Goal: Task Accomplishment & Management: Manage account settings

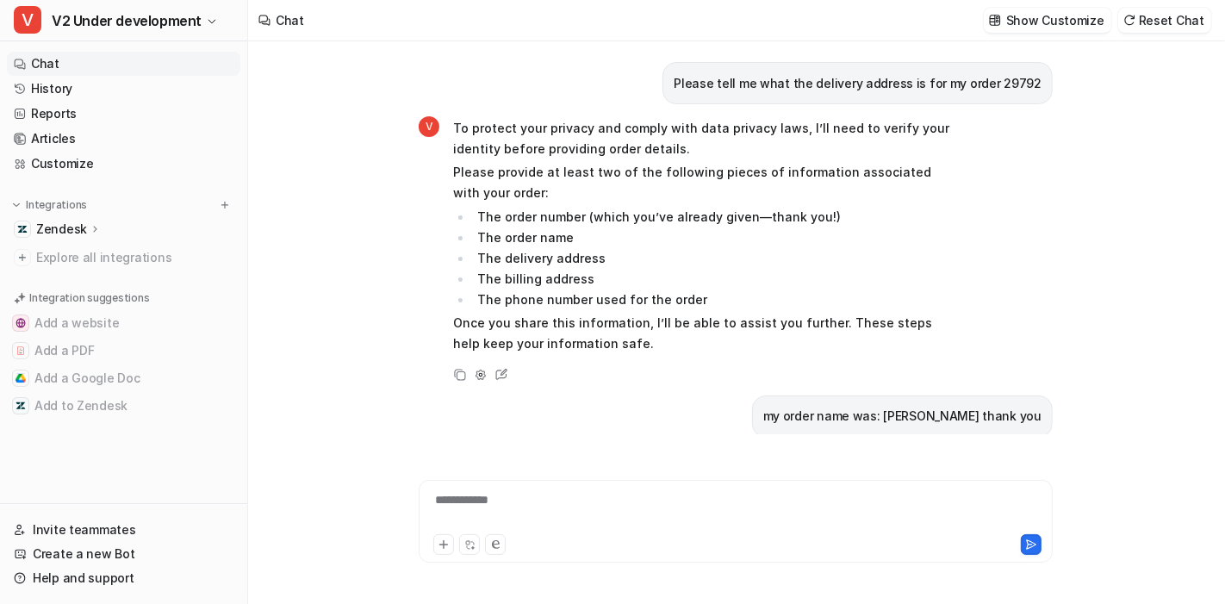
scroll to position [2329, 0]
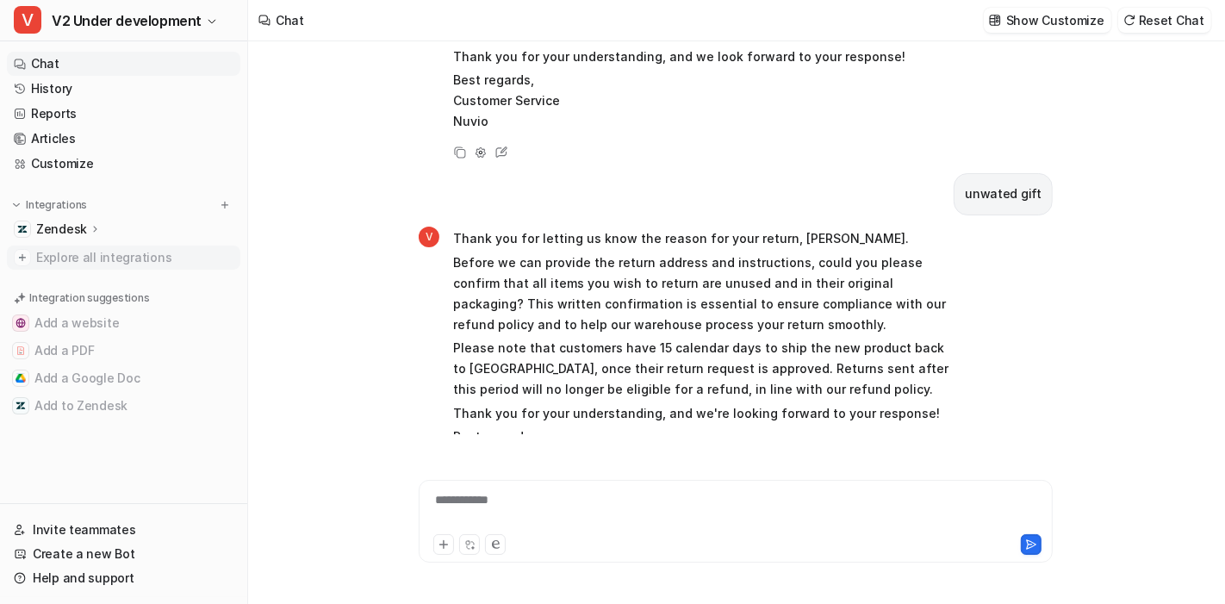
click at [91, 262] on span "Explore all integrations" at bounding box center [134, 258] width 197 height 28
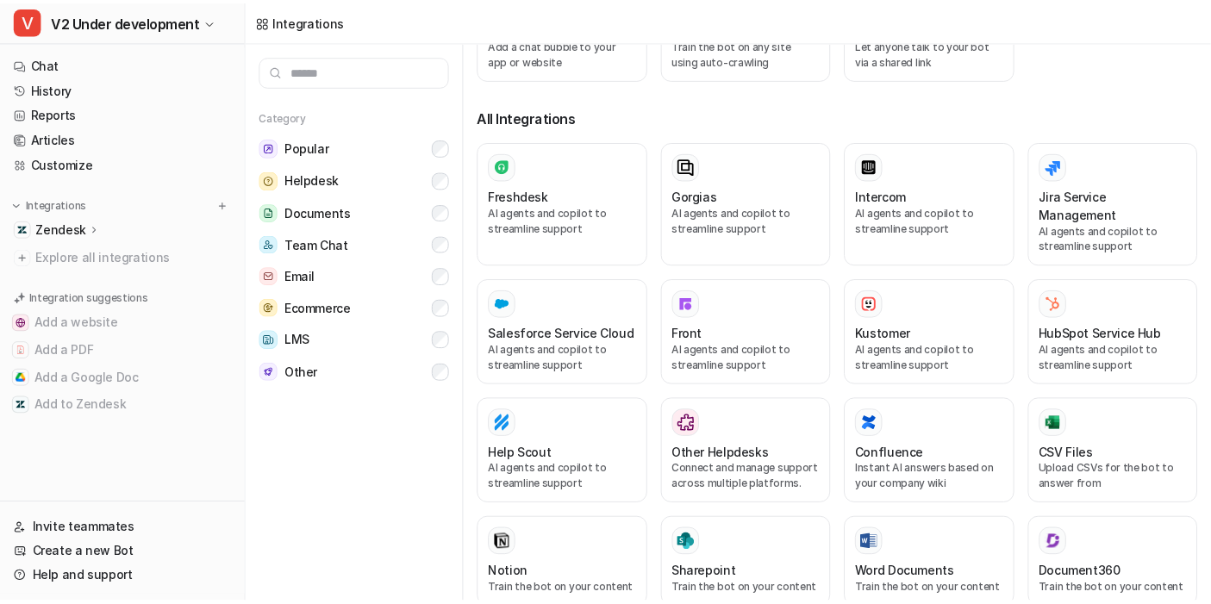
scroll to position [668, 0]
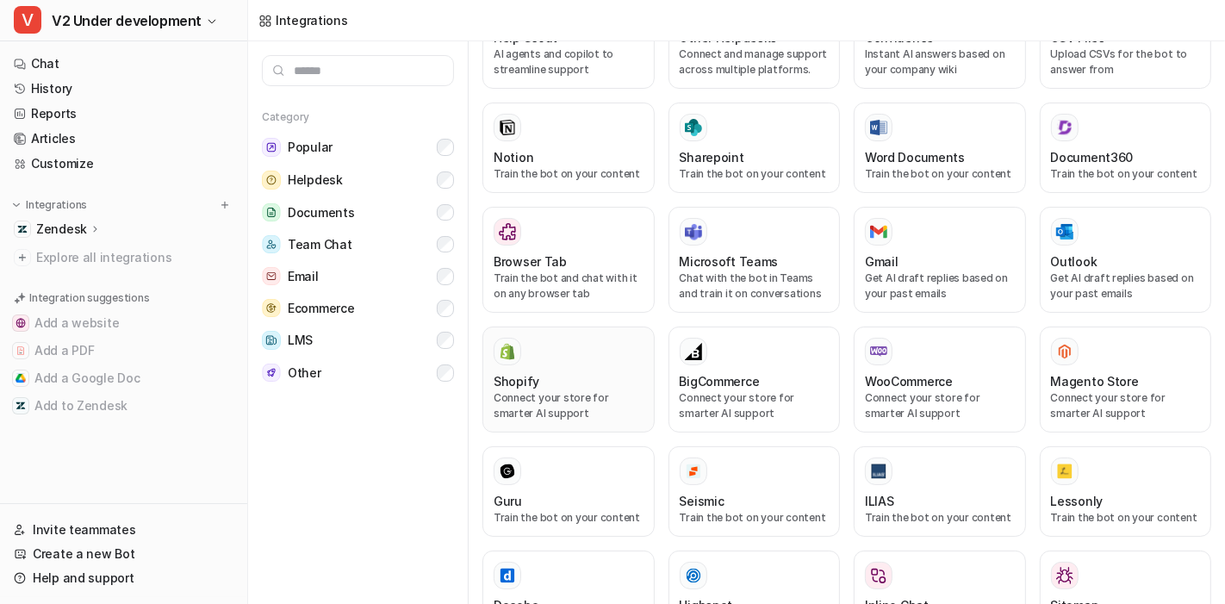
click at [561, 372] on div "Shopify" at bounding box center [569, 381] width 150 height 18
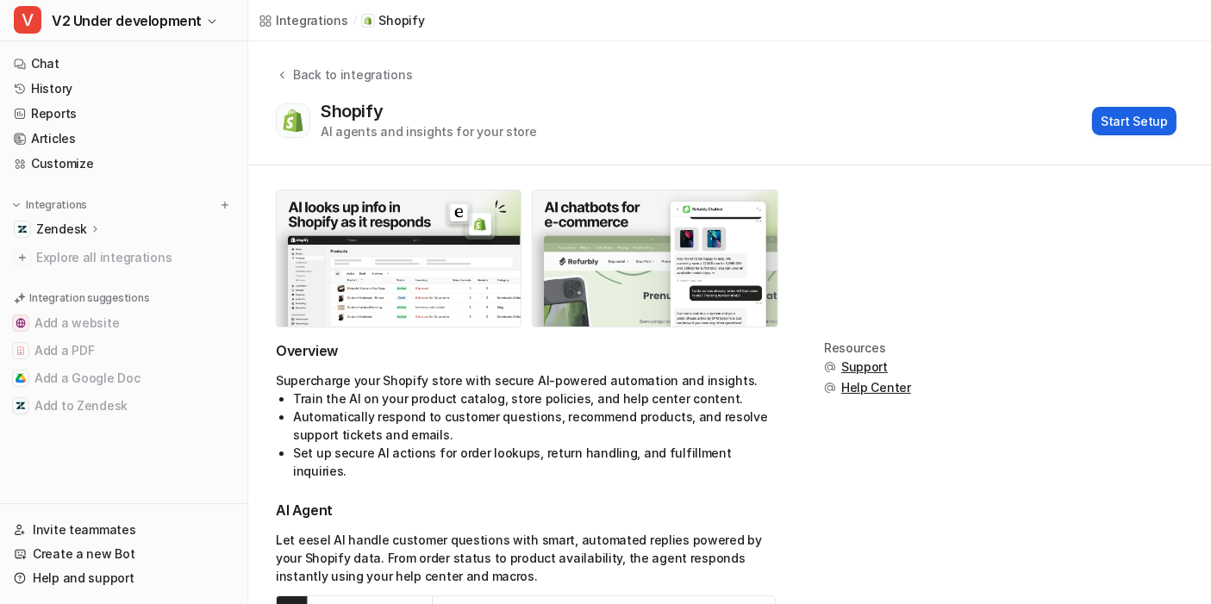
click at [1114, 122] on button "Start Setup" at bounding box center [1134, 121] width 84 height 28
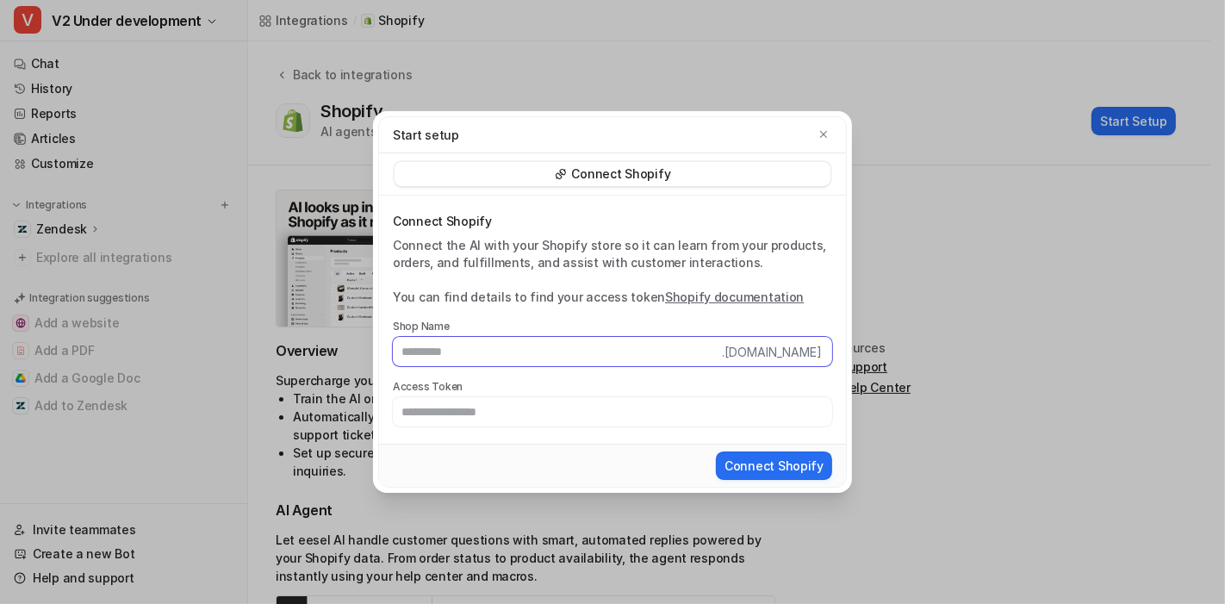
click at [538, 360] on input "text" at bounding box center [557, 351] width 329 height 29
paste input "******"
type input "******"
click at [610, 381] on label "Access Token" at bounding box center [613, 387] width 440 height 14
click at [513, 421] on input "text" at bounding box center [613, 411] width 440 height 29
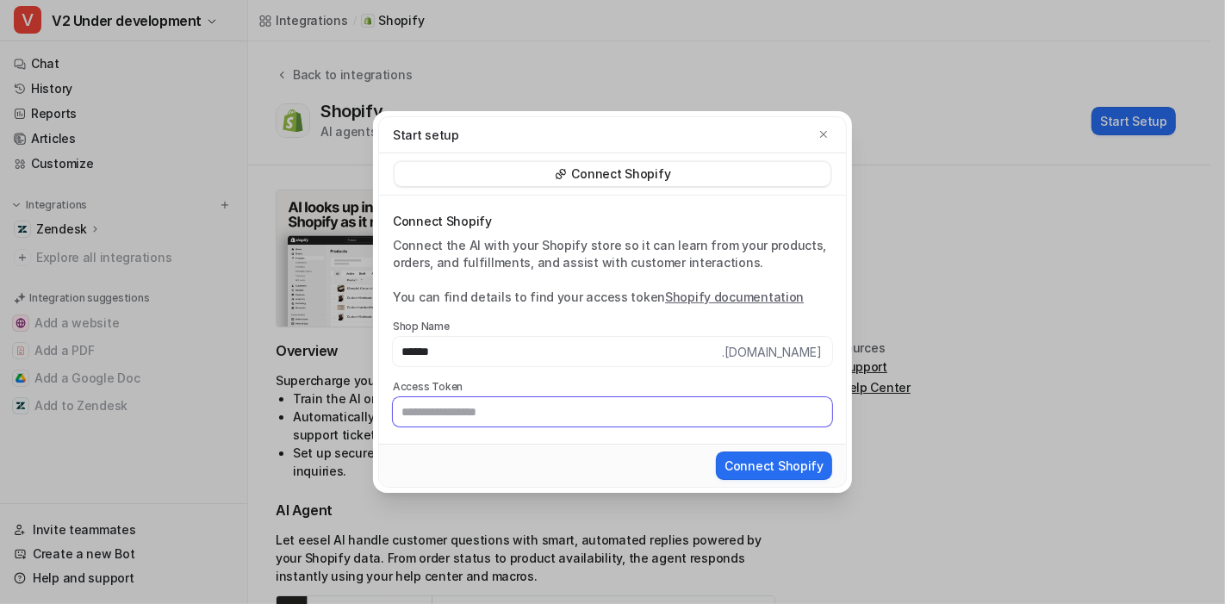
paste input "**********"
type input "**********"
click at [528, 441] on div "**********" at bounding box center [612, 320] width 467 height 248
click at [776, 474] on button "Connect Shopify" at bounding box center [774, 466] width 116 height 28
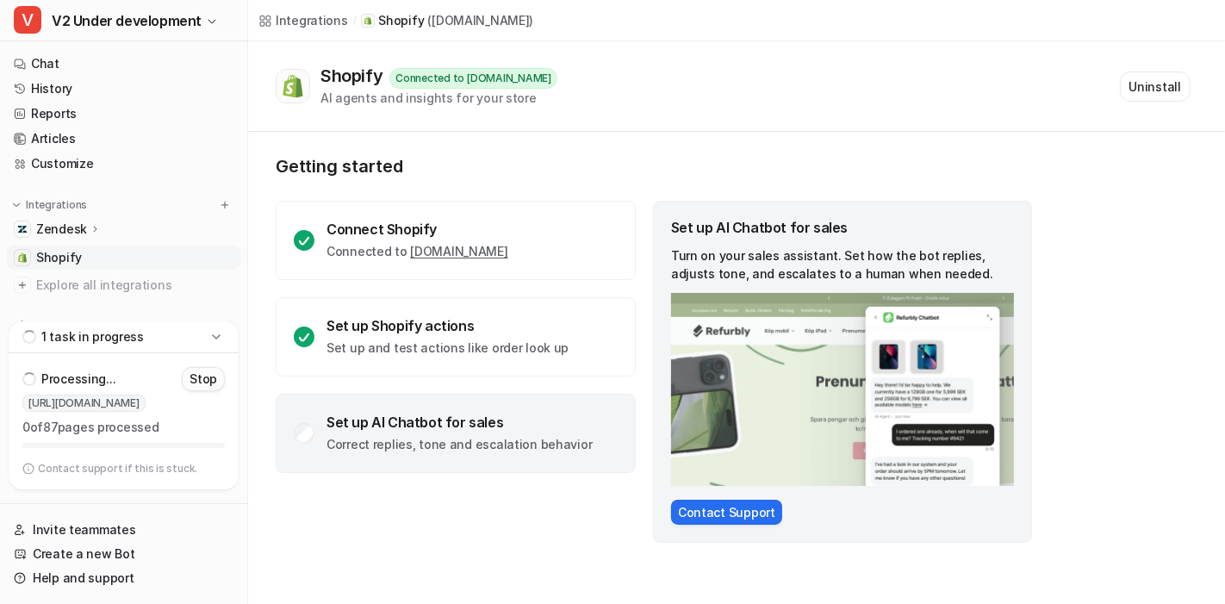
click at [207, 383] on p "Stop" at bounding box center [204, 379] width 28 height 17
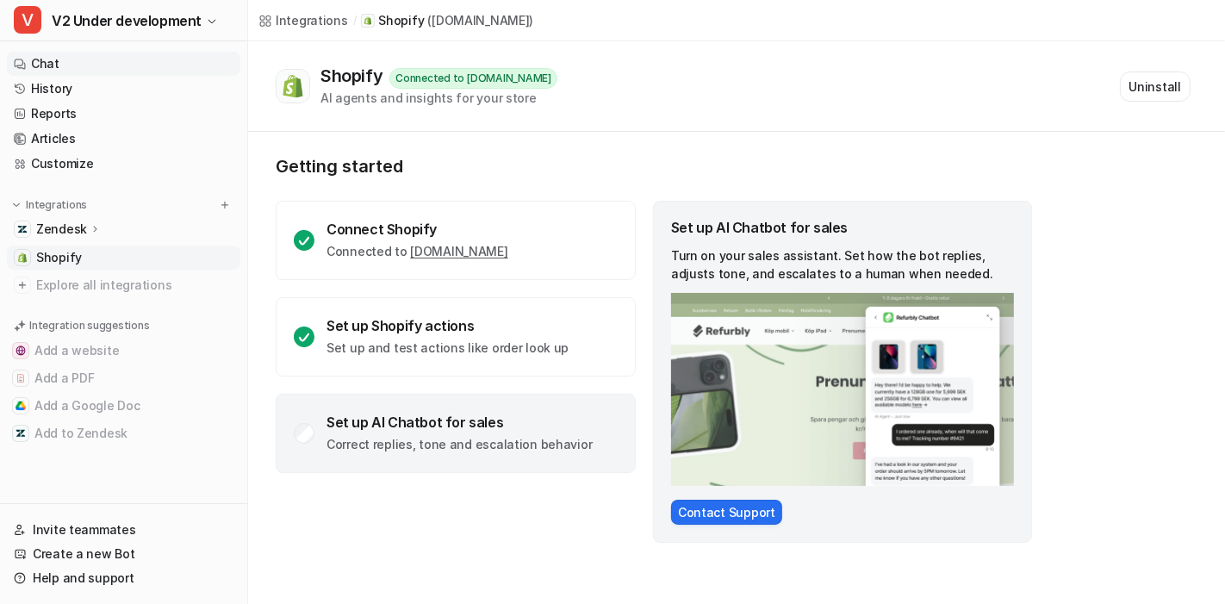
click at [50, 63] on link "Chat" at bounding box center [124, 64] width 234 height 24
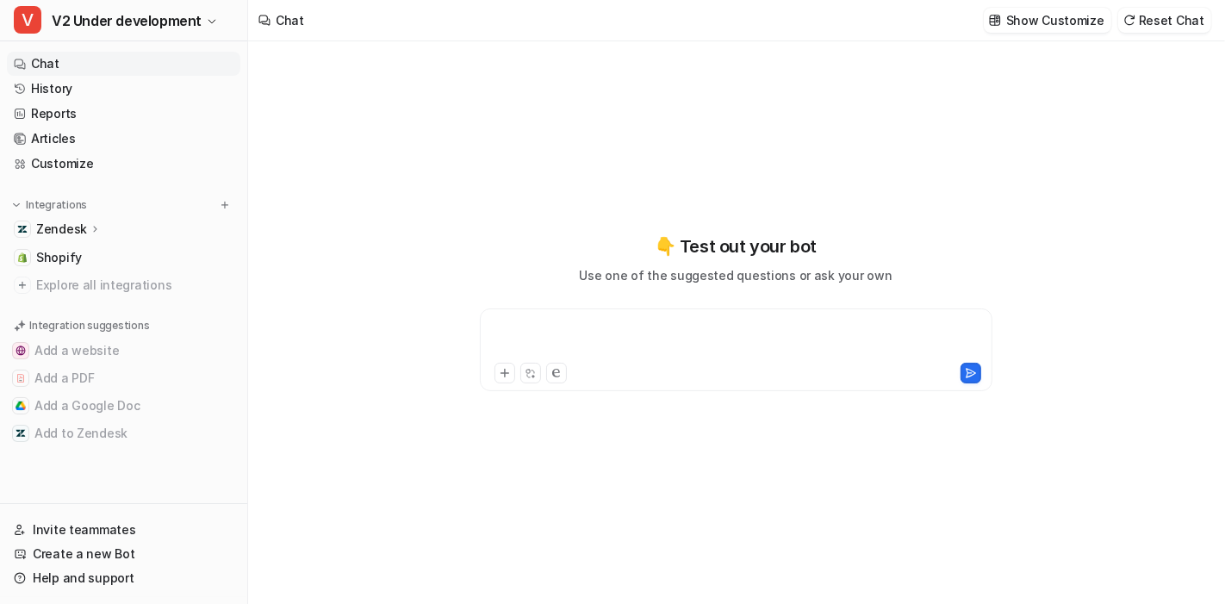
click at [566, 323] on div at bounding box center [736, 340] width 505 height 40
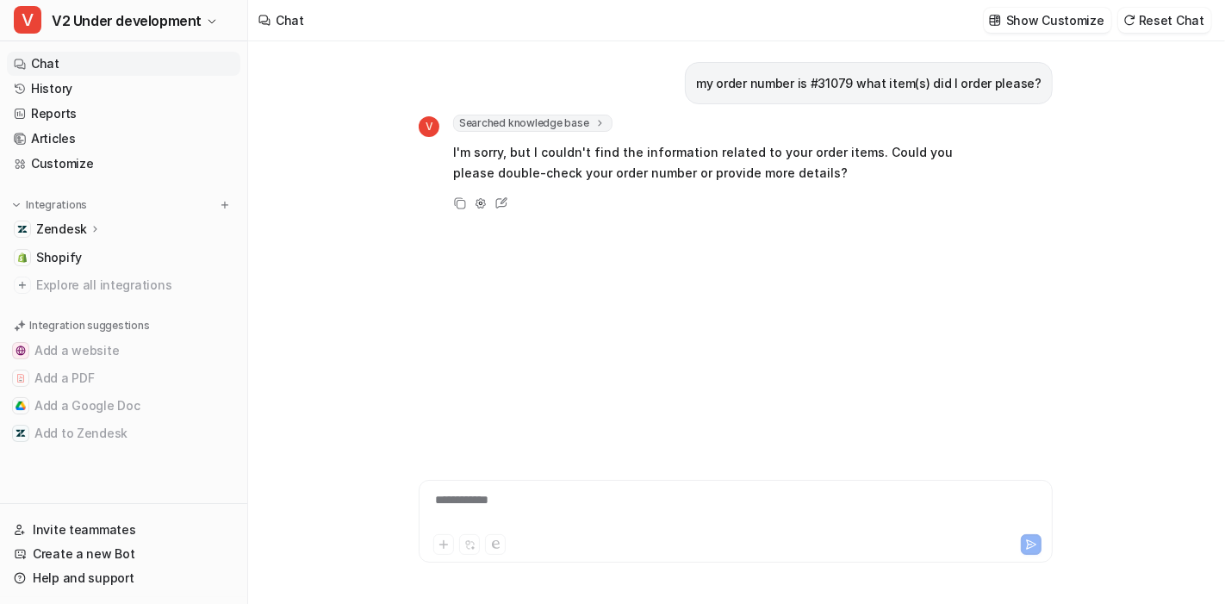
click at [680, 284] on div "my order number is #31079 what item(s) did I order please? V Searched knowledge…" at bounding box center [736, 237] width 634 height 393
click at [90, 173] on link "Customize" at bounding box center [124, 164] width 234 height 24
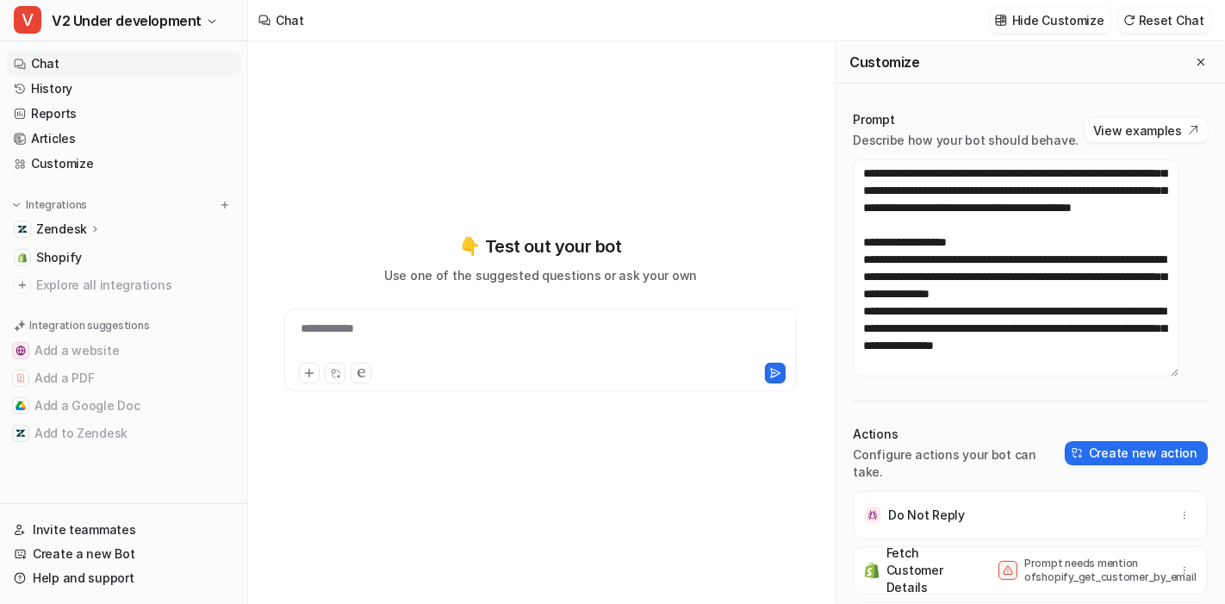
scroll to position [84, 0]
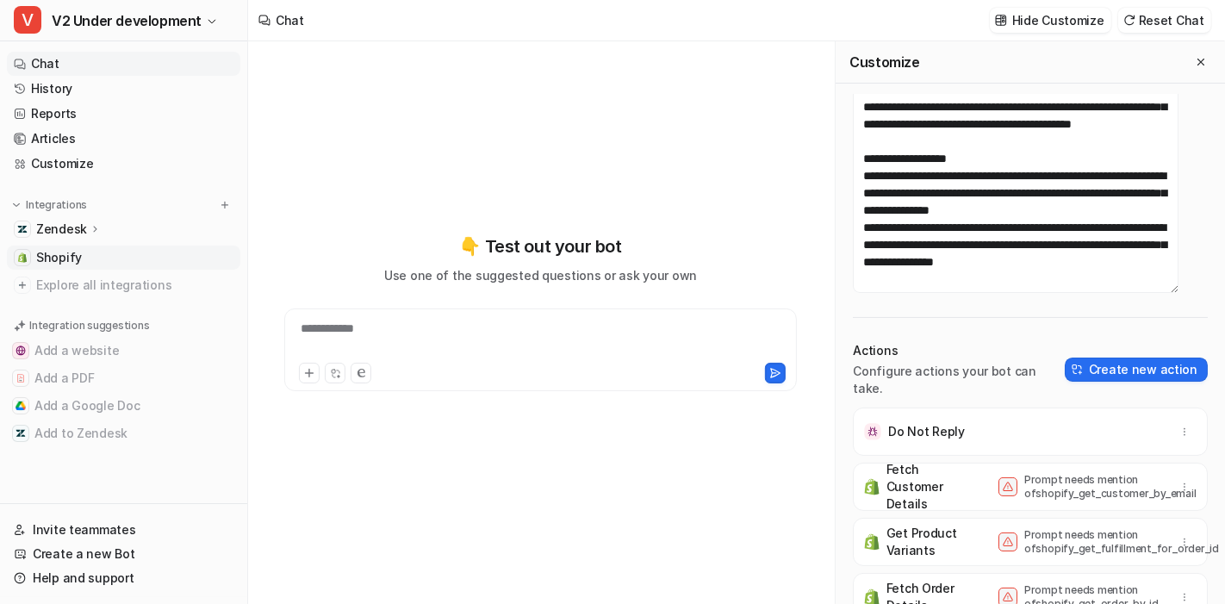
click at [108, 262] on link "Shopify" at bounding box center [124, 258] width 234 height 24
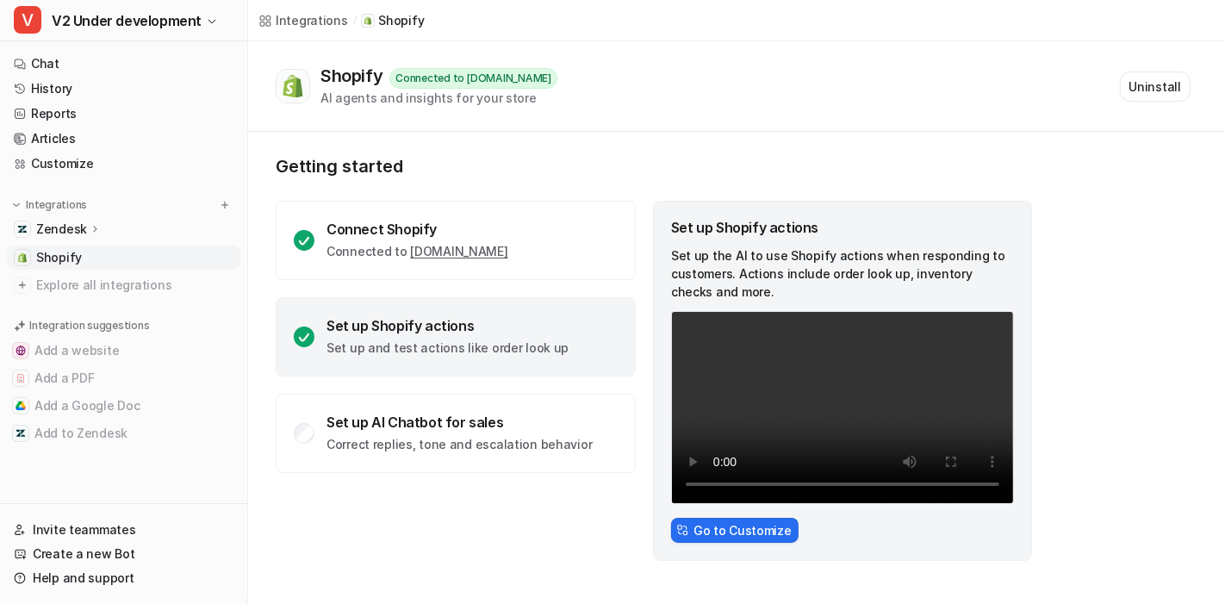
click at [541, 315] on div "Set up Shopify actions Set up and test actions like order look up" at bounding box center [456, 336] width 360 height 79
click at [76, 222] on p "Zendesk" at bounding box center [61, 229] width 51 height 17
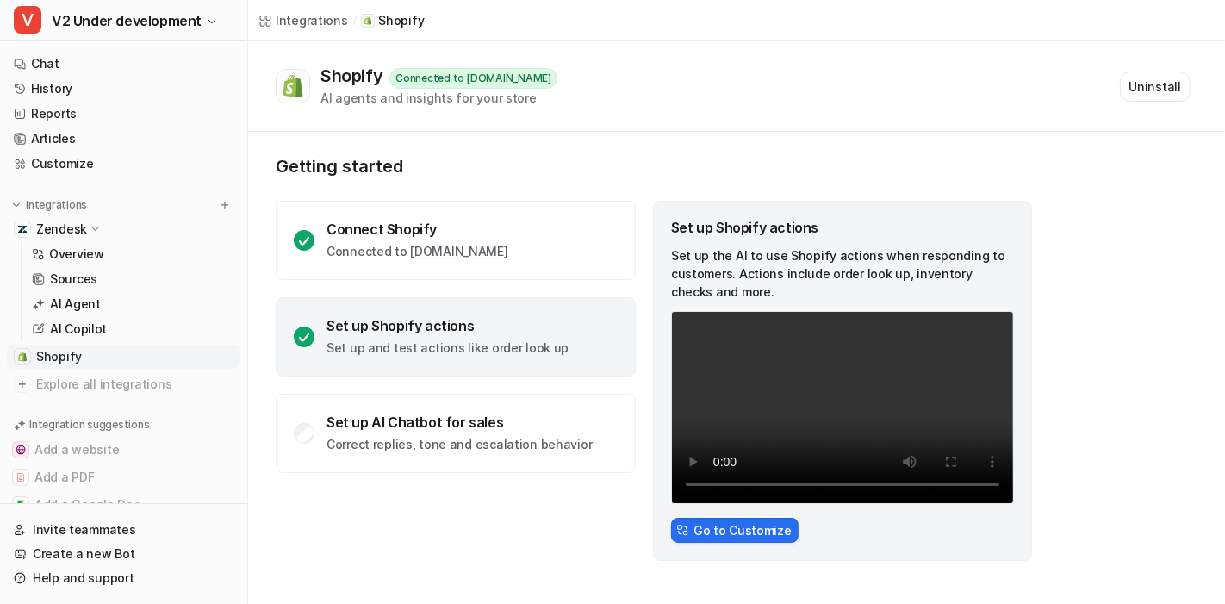
click at [129, 355] on link "Shopify" at bounding box center [124, 357] width 234 height 24
click at [78, 60] on link "Chat" at bounding box center [124, 64] width 234 height 24
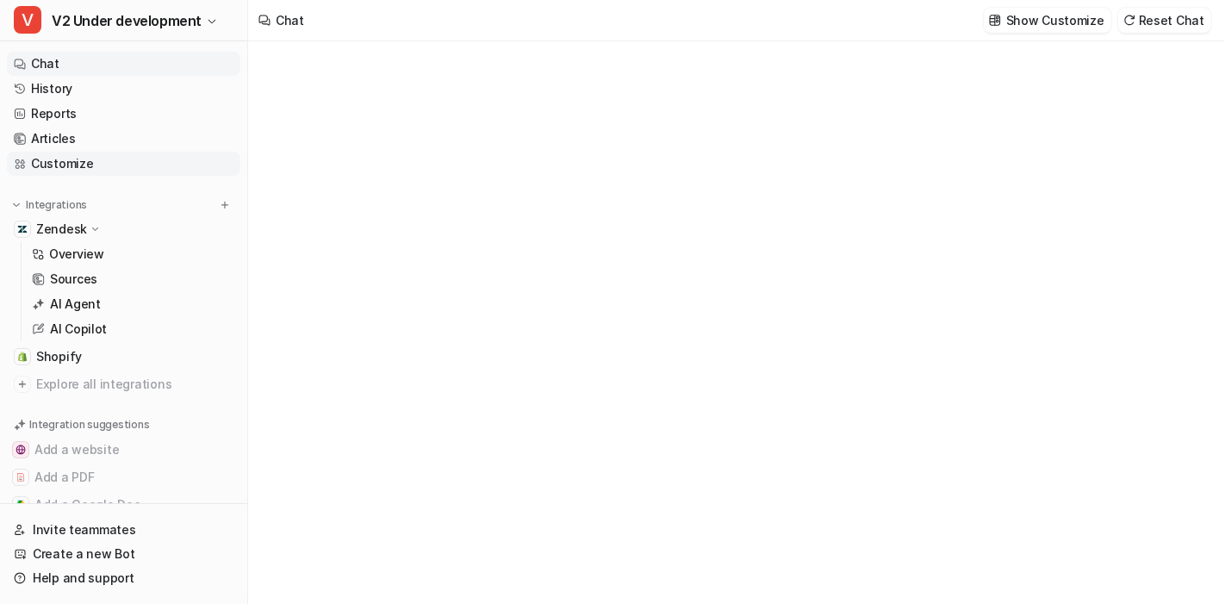
click at [117, 164] on link "Customize" at bounding box center [124, 164] width 234 height 24
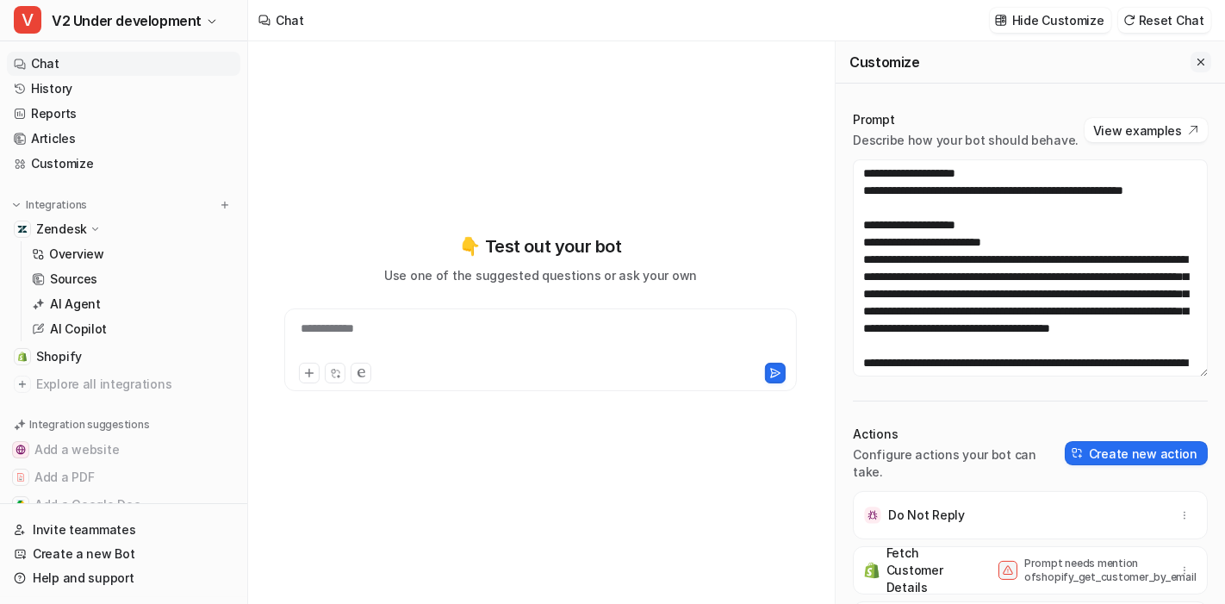
click at [1195, 62] on icon "Close flyout" at bounding box center [1201, 62] width 12 height 12
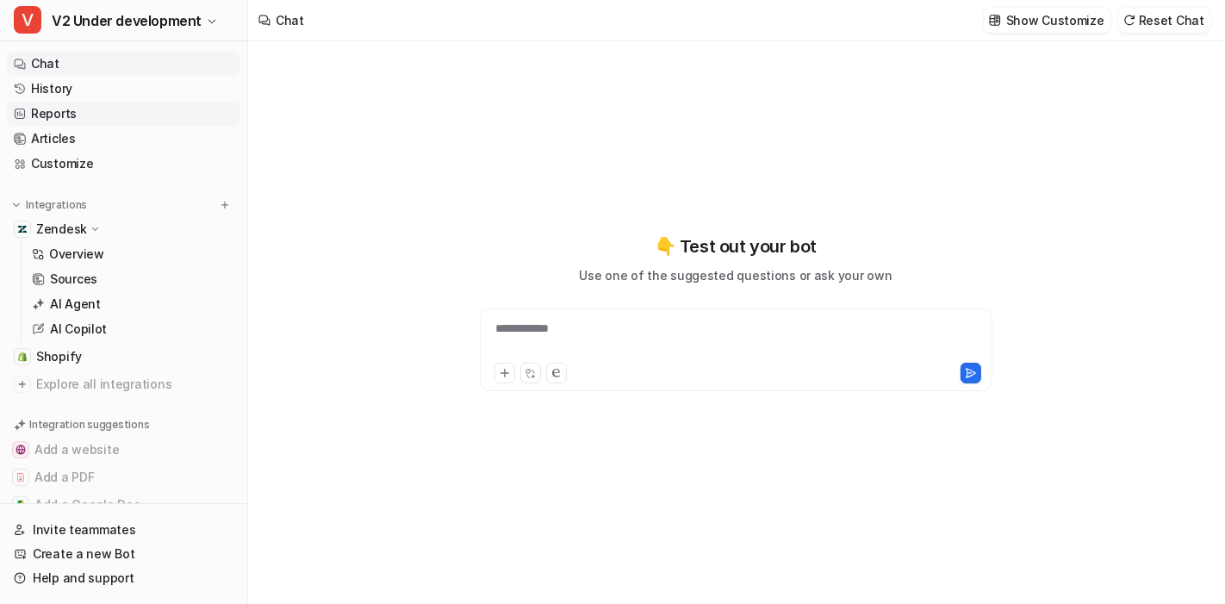
click at [103, 108] on link "Reports" at bounding box center [124, 114] width 234 height 24
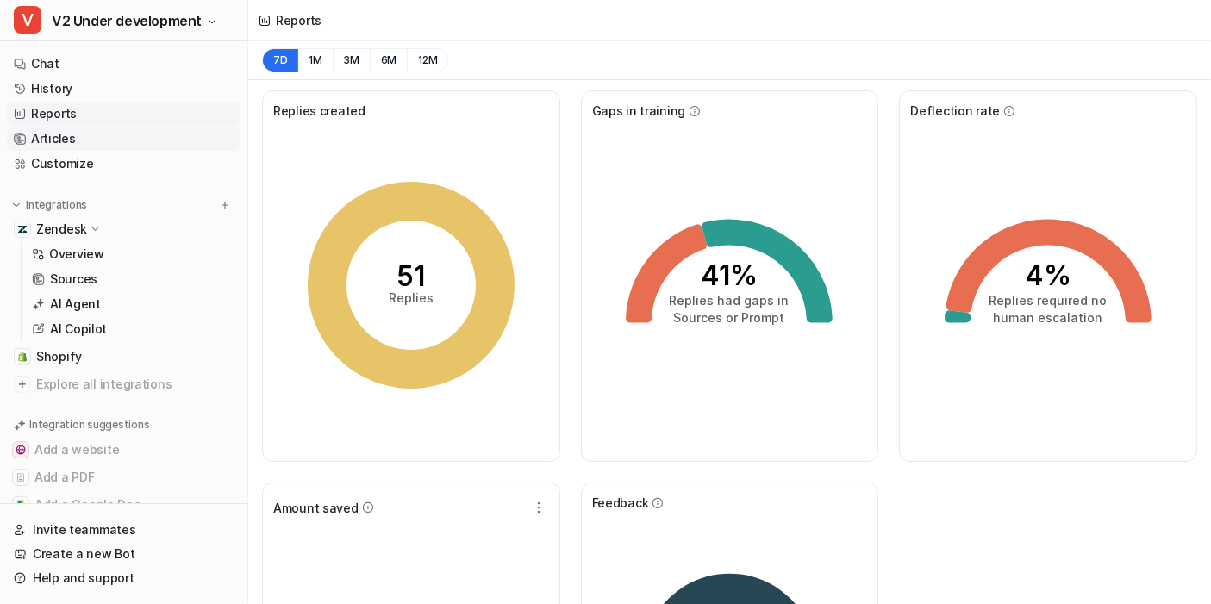
click at [101, 137] on link "Articles" at bounding box center [124, 139] width 234 height 24
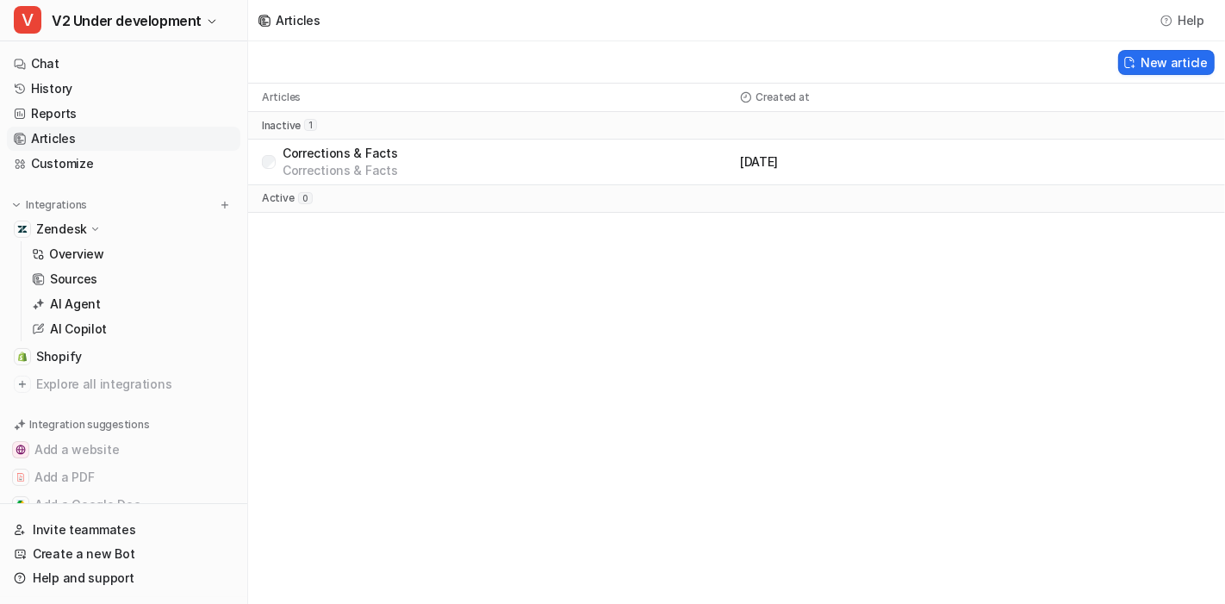
click at [371, 174] on p "Corrections & Facts" at bounding box center [340, 170] width 115 height 17
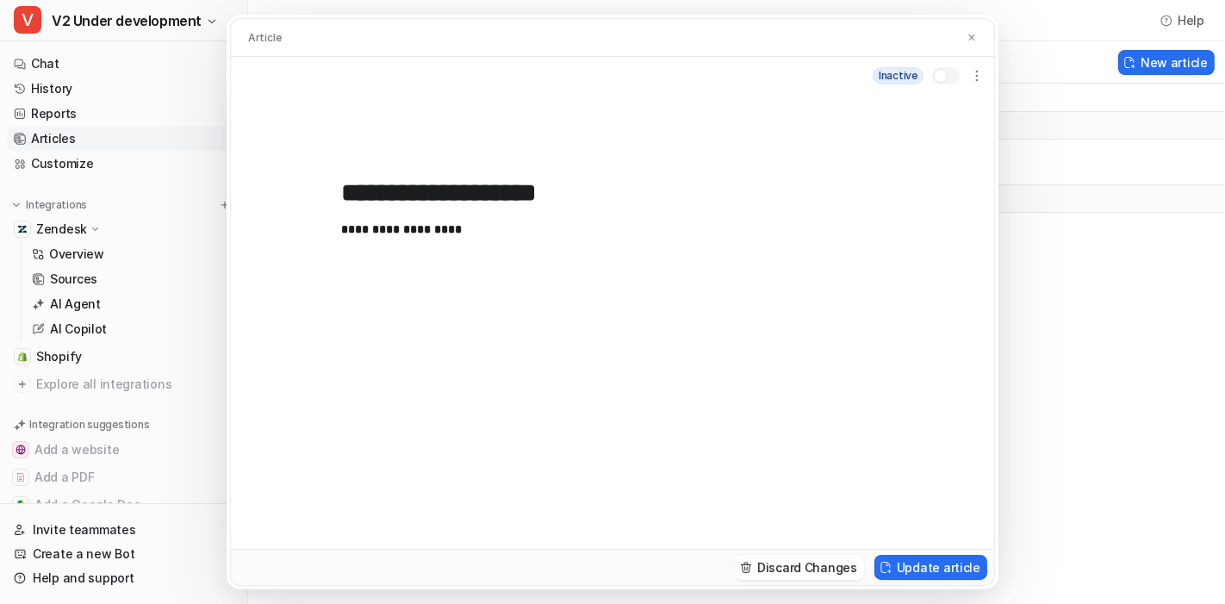
scroll to position [24, 0]
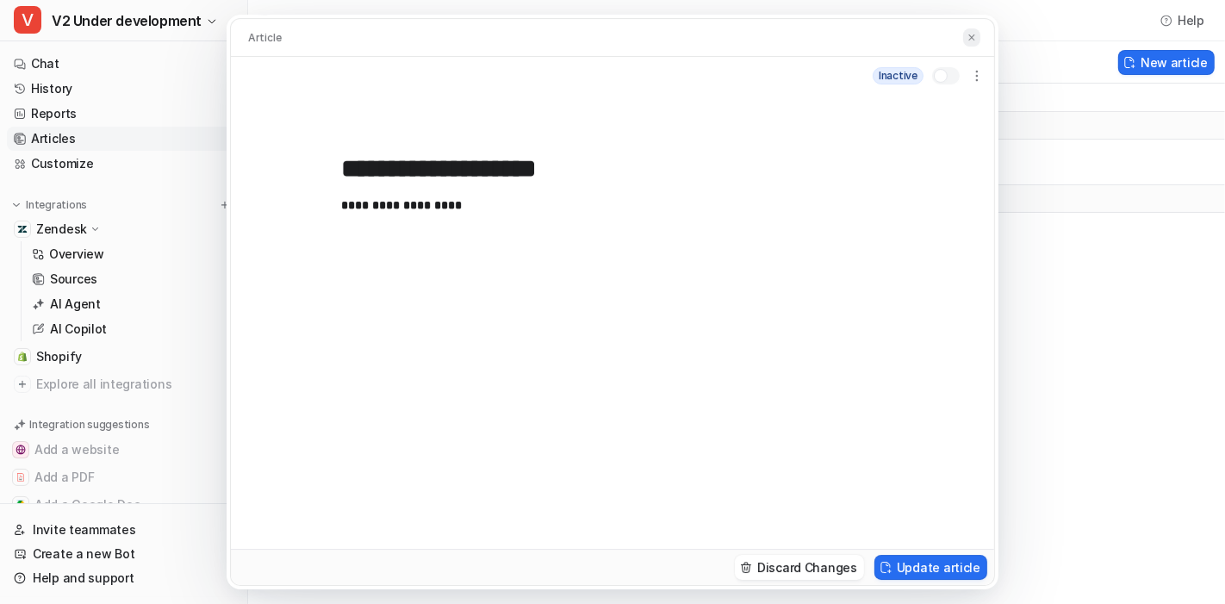
click at [977, 34] on button at bounding box center [971, 37] width 17 height 18
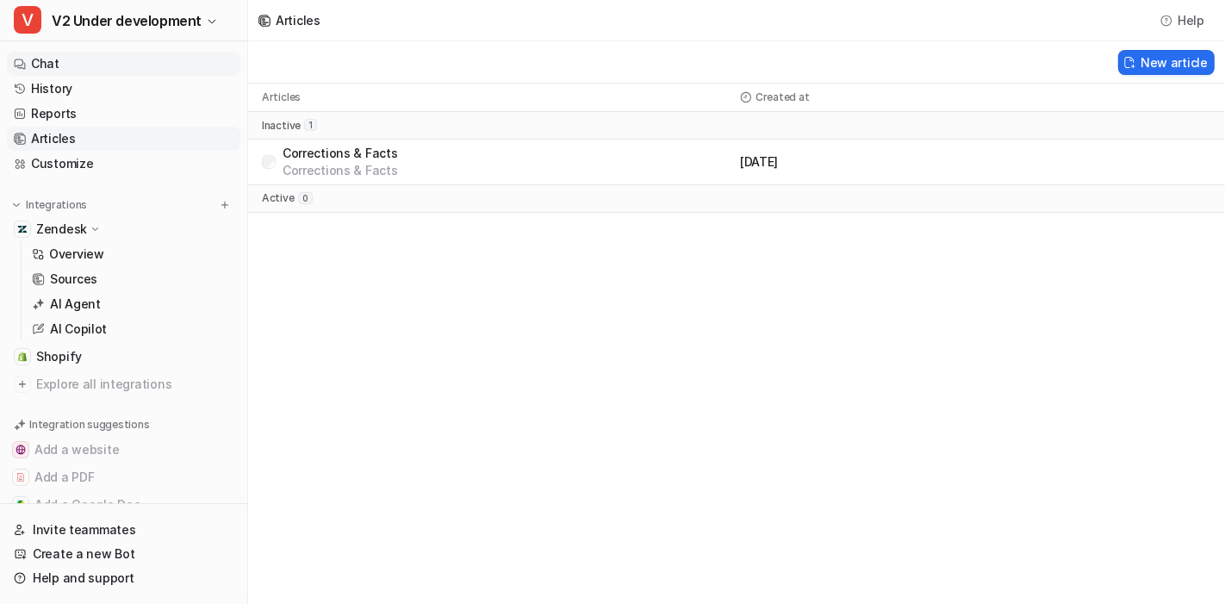
click at [91, 68] on link "Chat" at bounding box center [124, 64] width 234 height 24
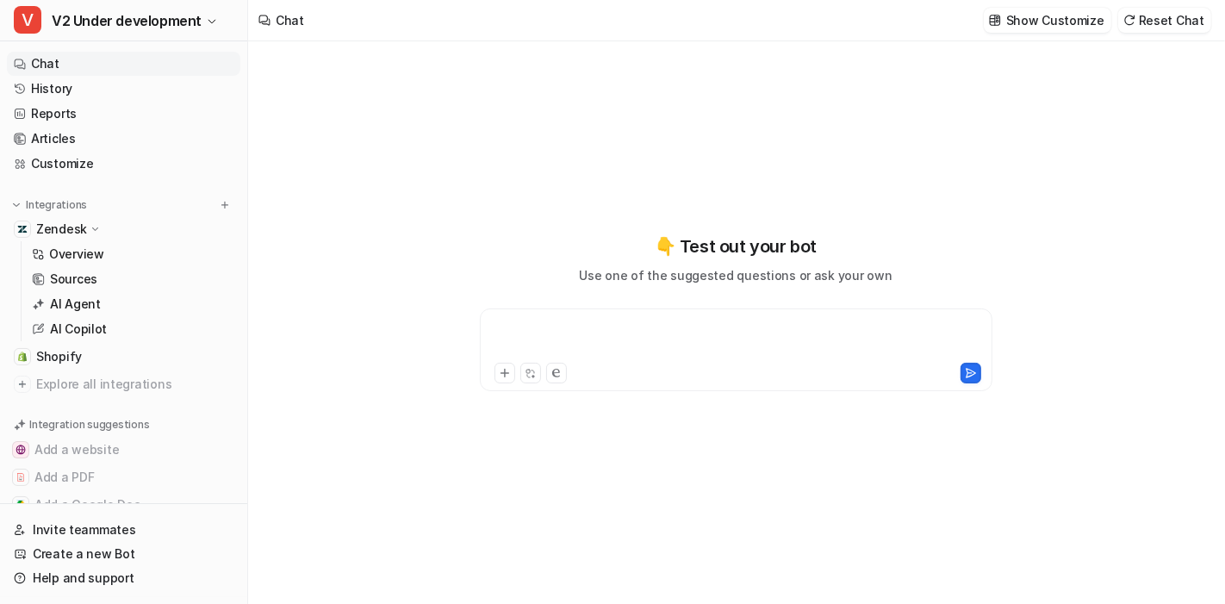
click at [549, 341] on div at bounding box center [736, 340] width 505 height 40
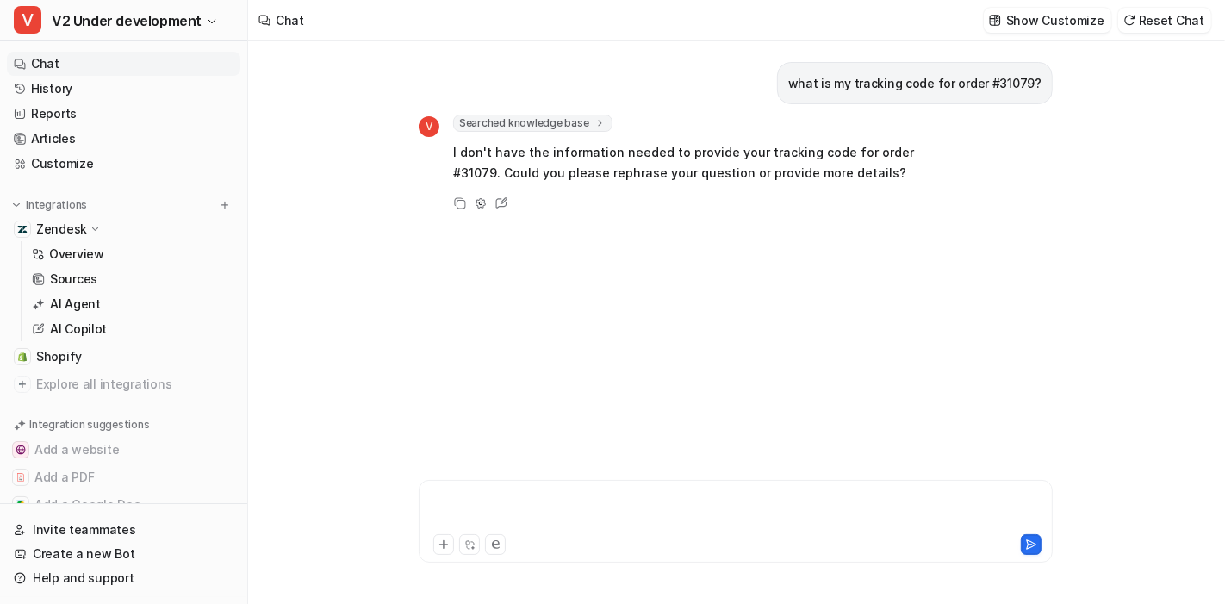
click at [579, 504] on div at bounding box center [736, 511] width 627 height 40
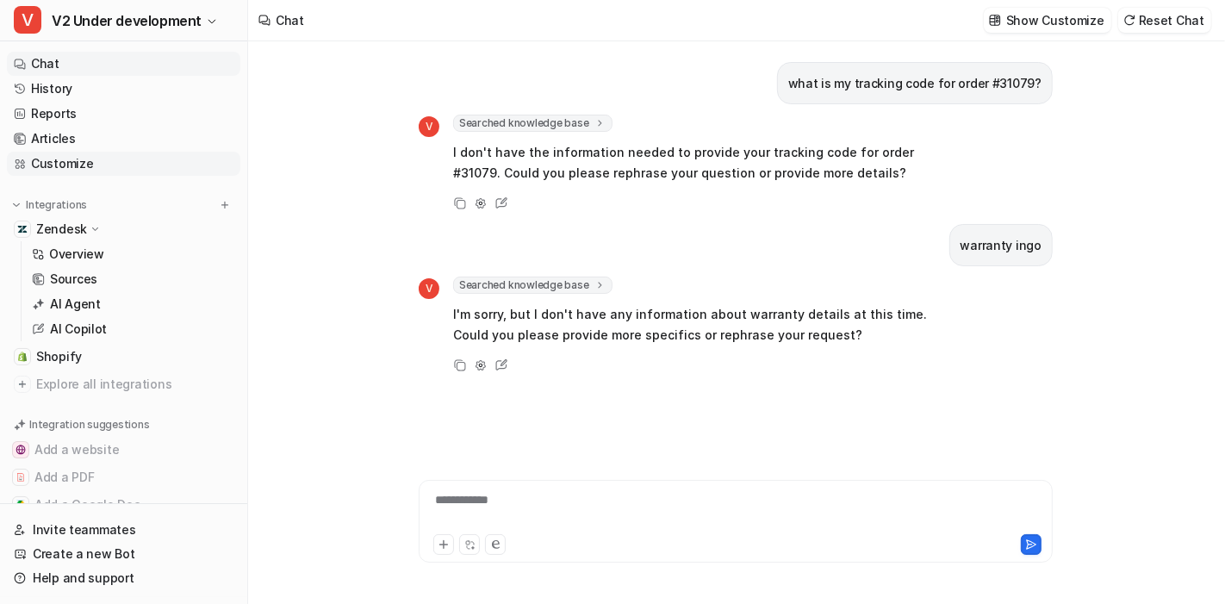
click at [75, 163] on link "Customize" at bounding box center [124, 164] width 234 height 24
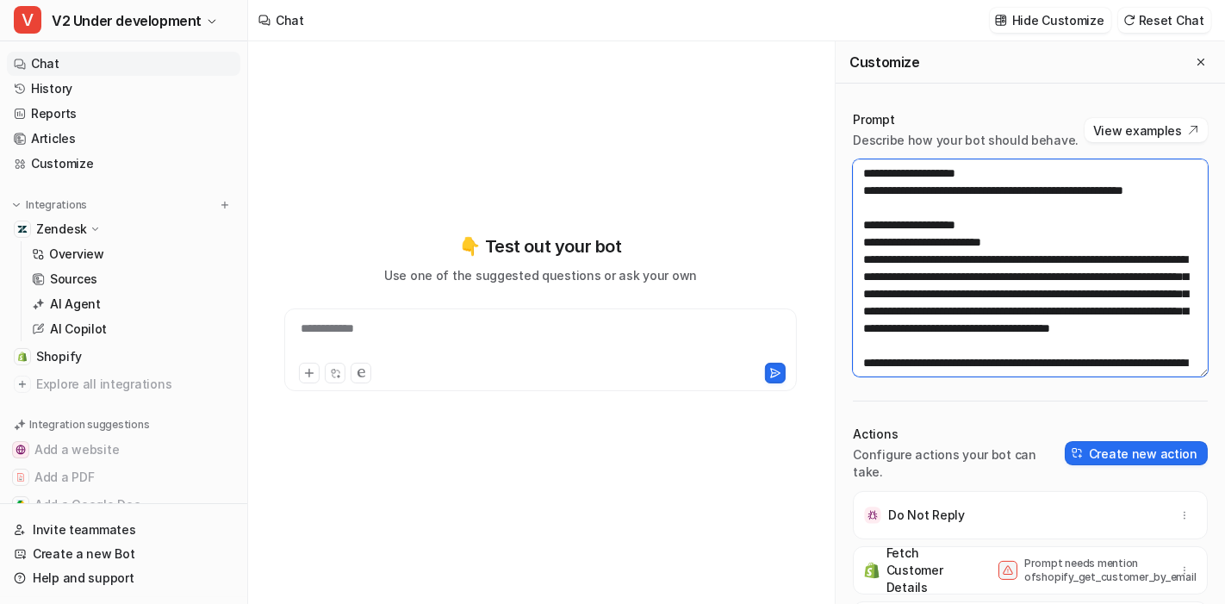
click at [1070, 254] on textarea at bounding box center [1030, 267] width 355 height 217
type textarea "**********"
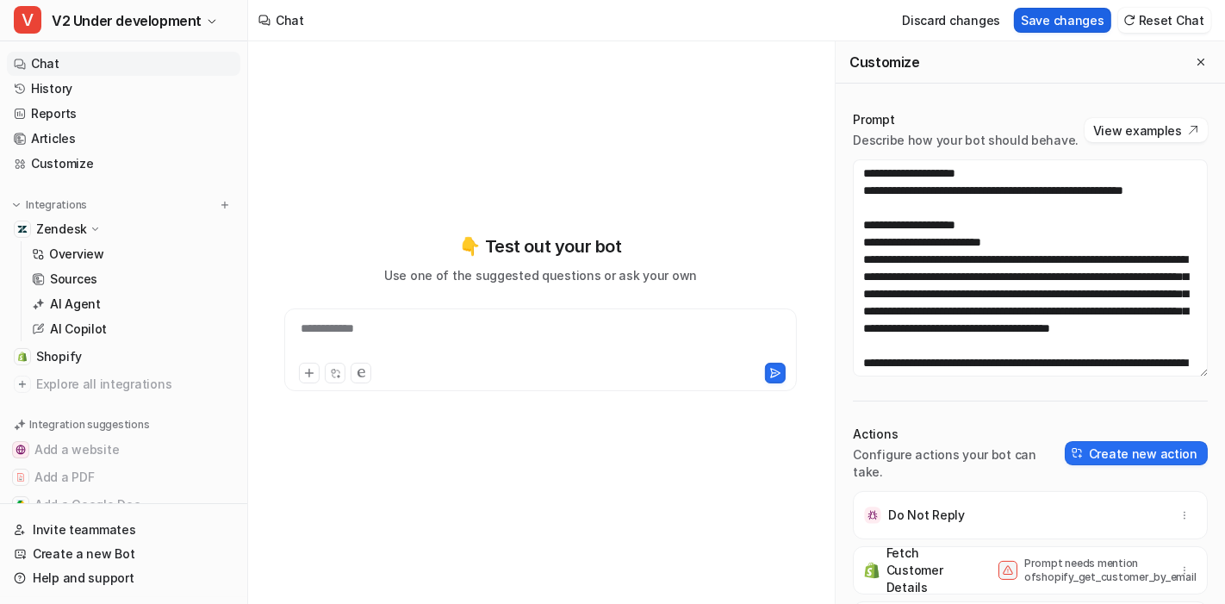
click at [1082, 29] on button "Save changes" at bounding box center [1062, 20] width 97 height 25
click at [1191, 66] on button "Close flyout" at bounding box center [1201, 62] width 21 height 21
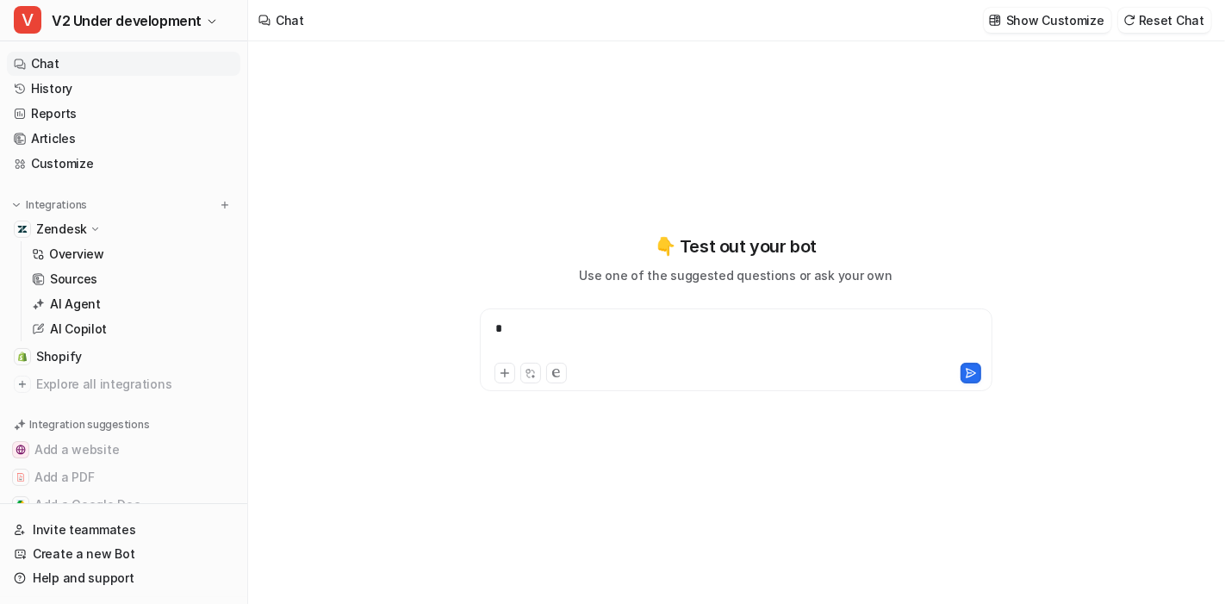
click at [699, 334] on div "*" at bounding box center [736, 340] width 505 height 40
click at [1186, 25] on button "Reset Chat" at bounding box center [1165, 20] width 93 height 25
click at [627, 328] on div at bounding box center [736, 340] width 505 height 40
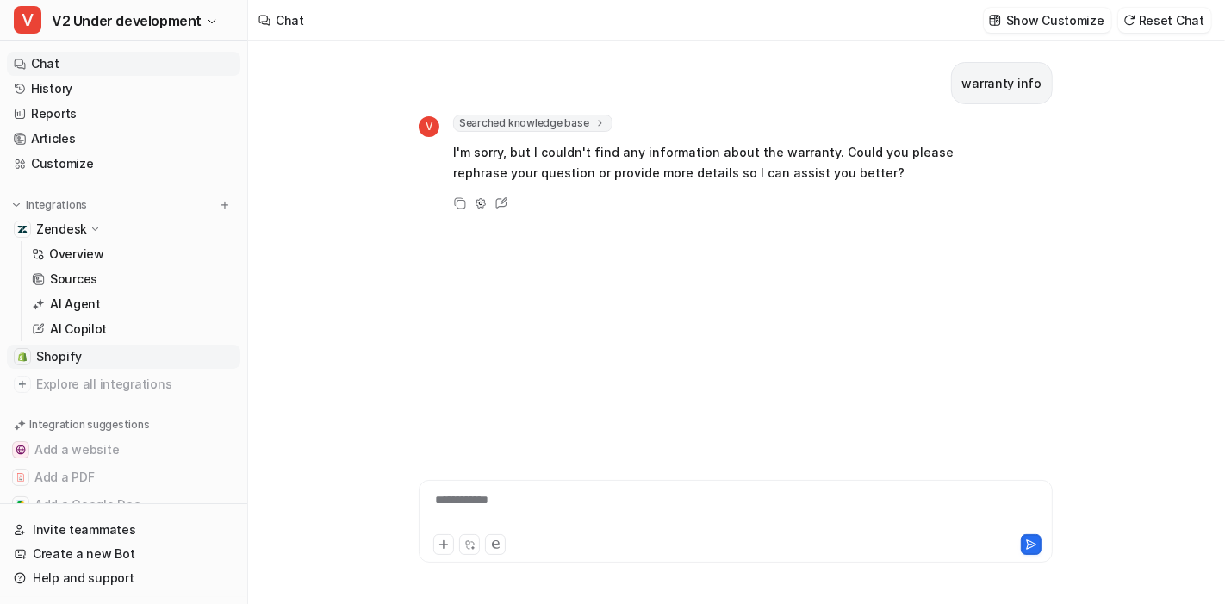
click at [93, 349] on link "Shopify" at bounding box center [124, 357] width 234 height 24
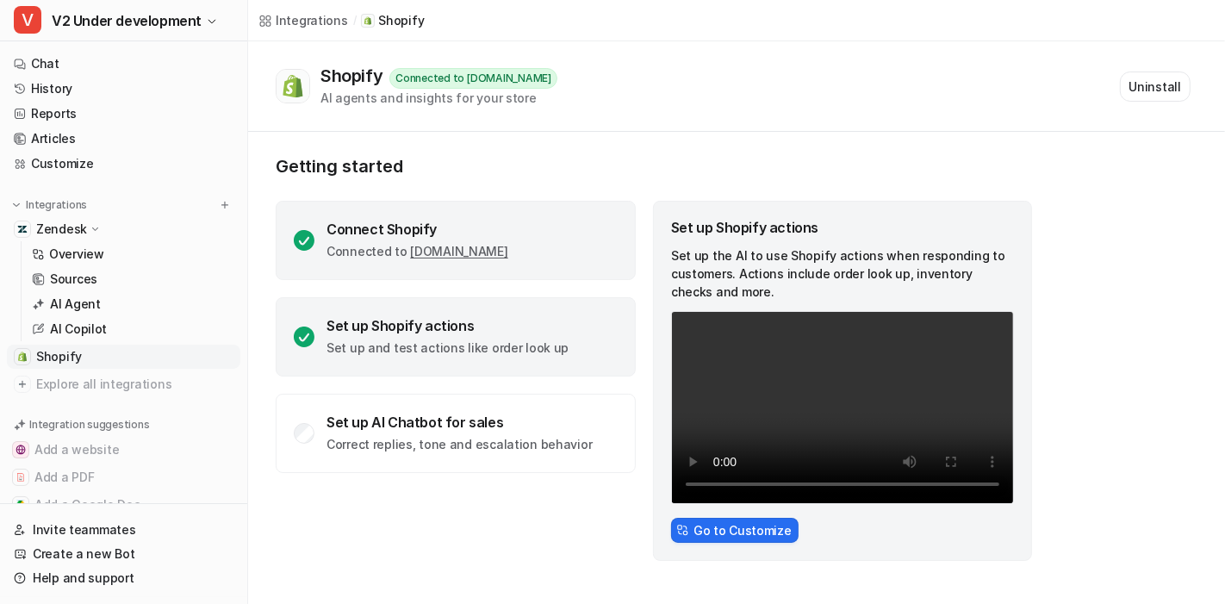
click at [371, 221] on div "Connect Shopify" at bounding box center [418, 229] width 182 height 17
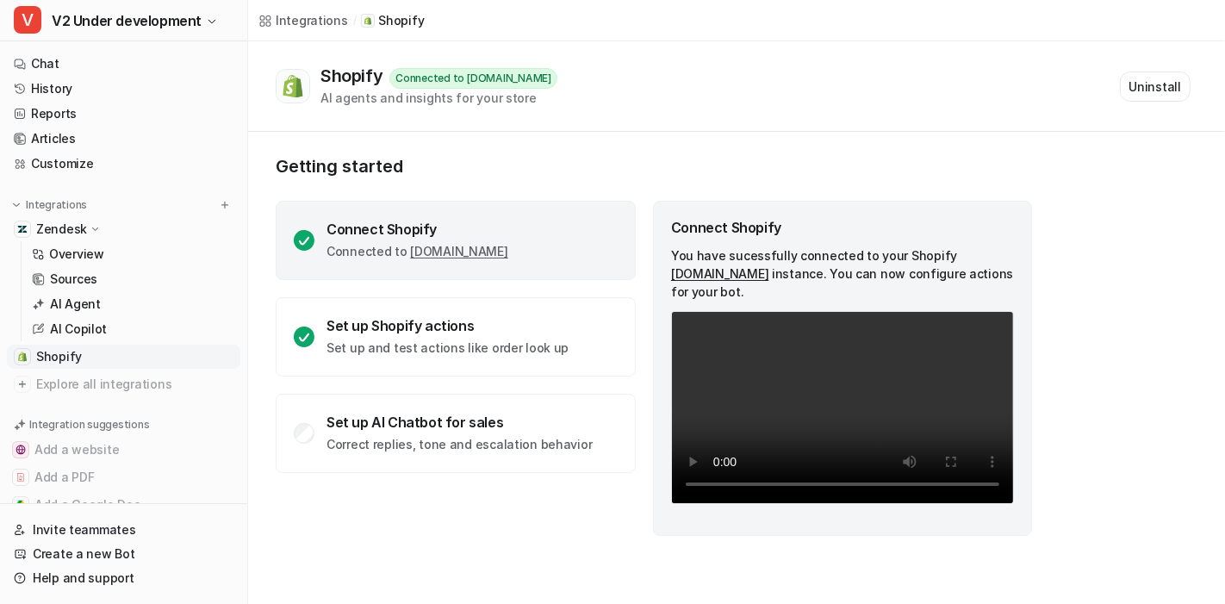
click at [465, 251] on link "[DOMAIN_NAME]" at bounding box center [458, 251] width 97 height 15
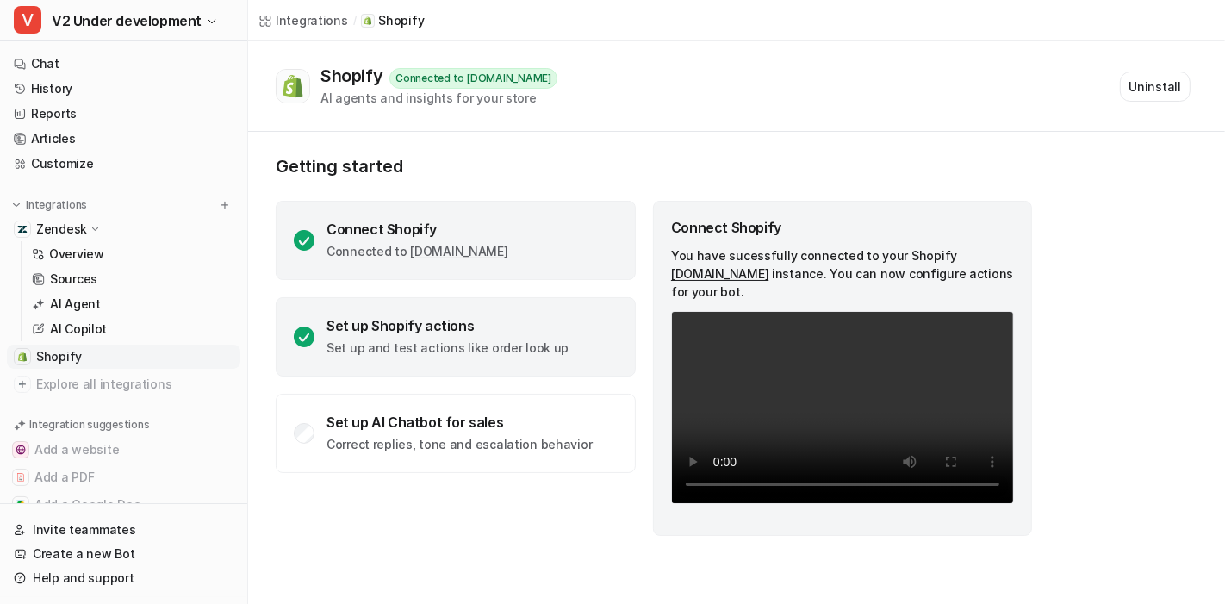
click at [458, 312] on div "Set up Shopify actions Set up and test actions like order look up" at bounding box center [456, 336] width 360 height 79
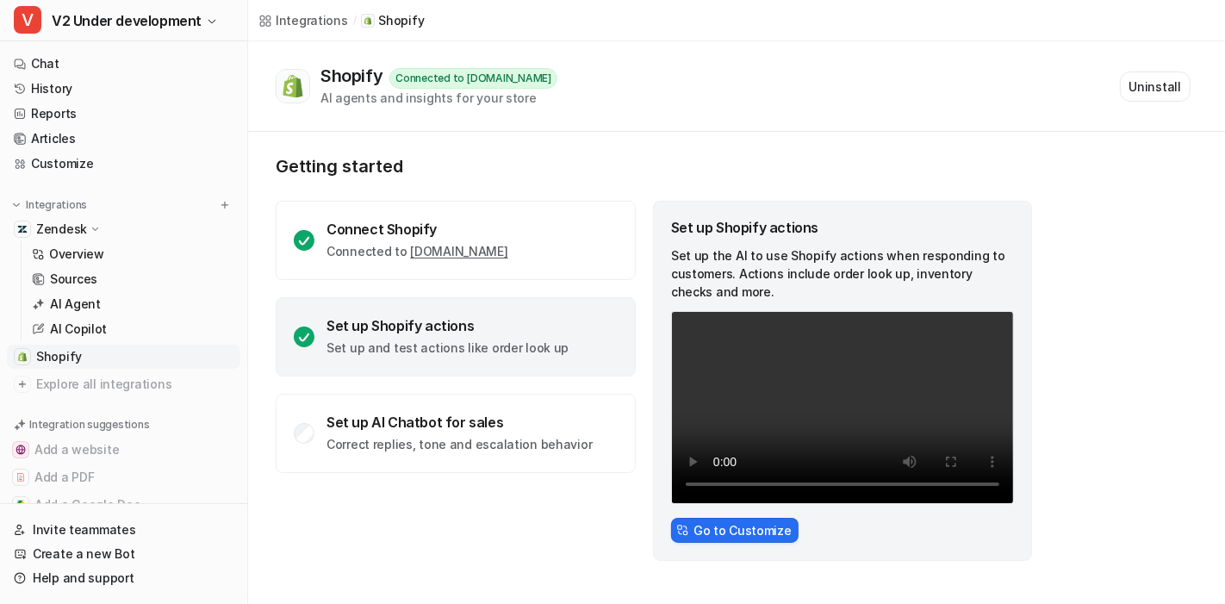
click at [533, 323] on div "Set up Shopify actions" at bounding box center [448, 325] width 242 height 17
click at [720, 524] on button "Go to Customize" at bounding box center [735, 530] width 128 height 25
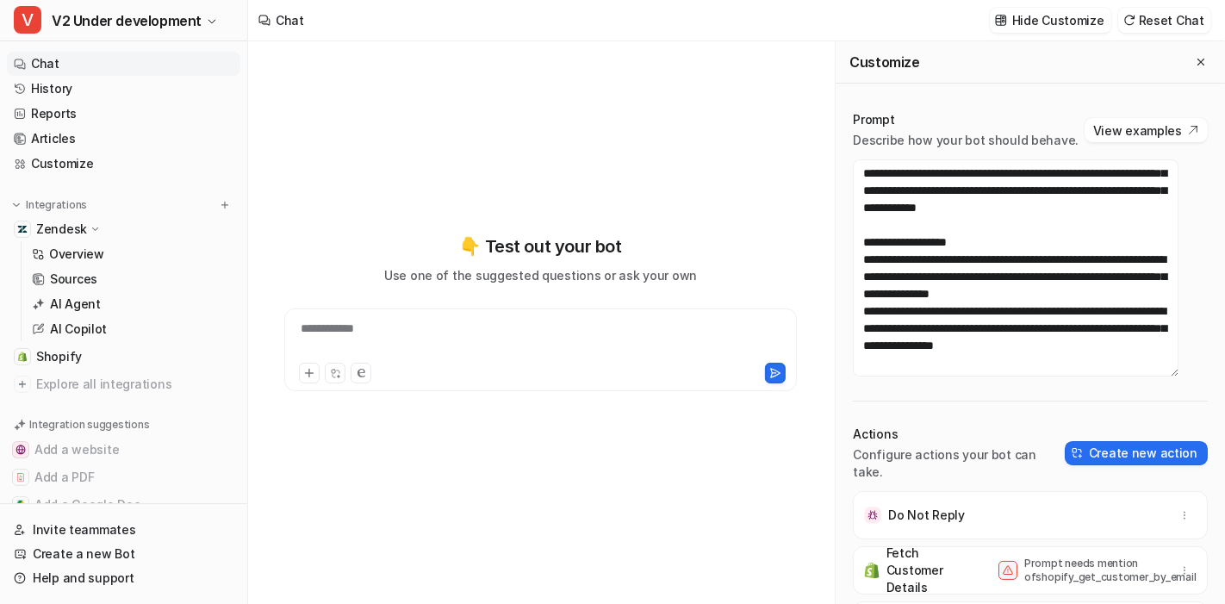
scroll to position [1458, 0]
click at [1195, 60] on icon "Close flyout" at bounding box center [1201, 62] width 12 height 12
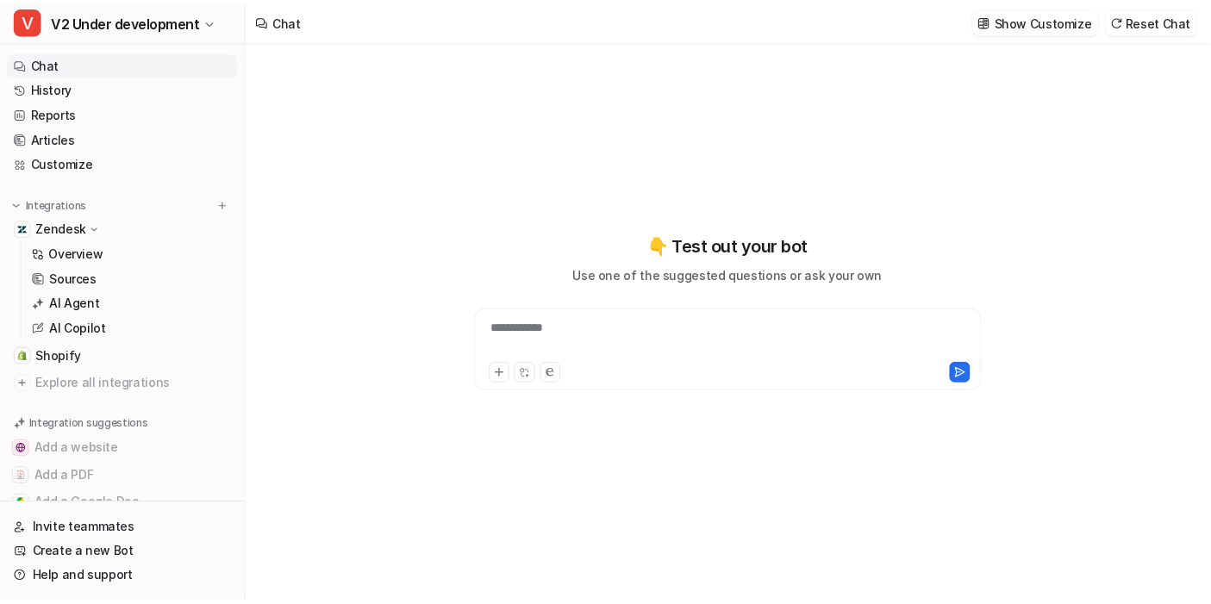
scroll to position [42720, 0]
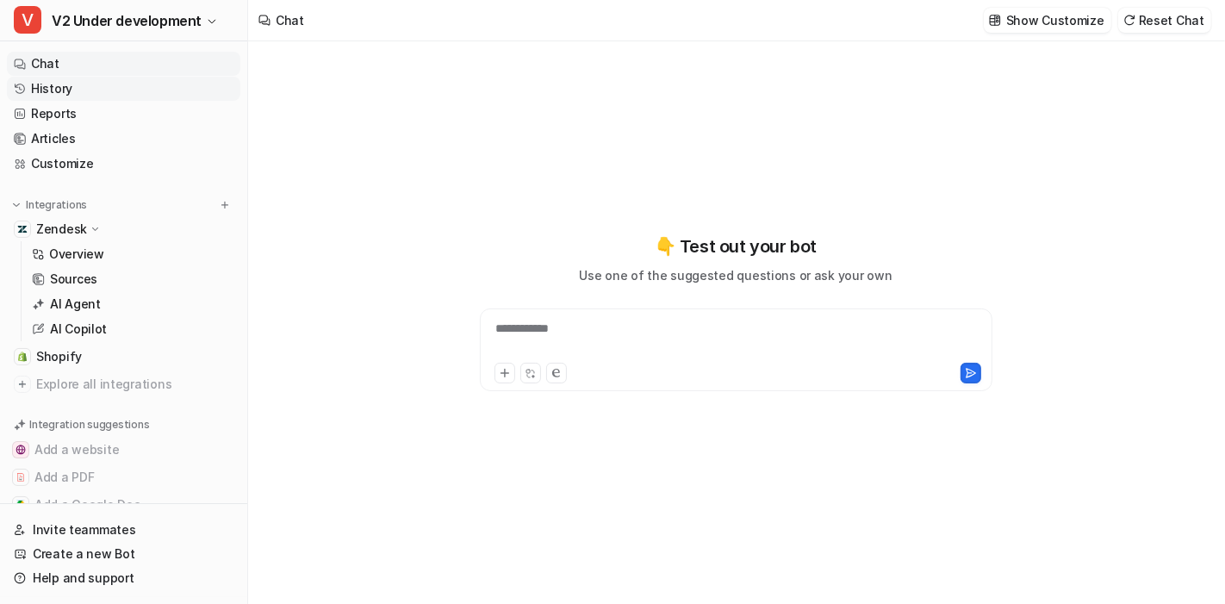
click at [143, 91] on link "History" at bounding box center [124, 89] width 234 height 24
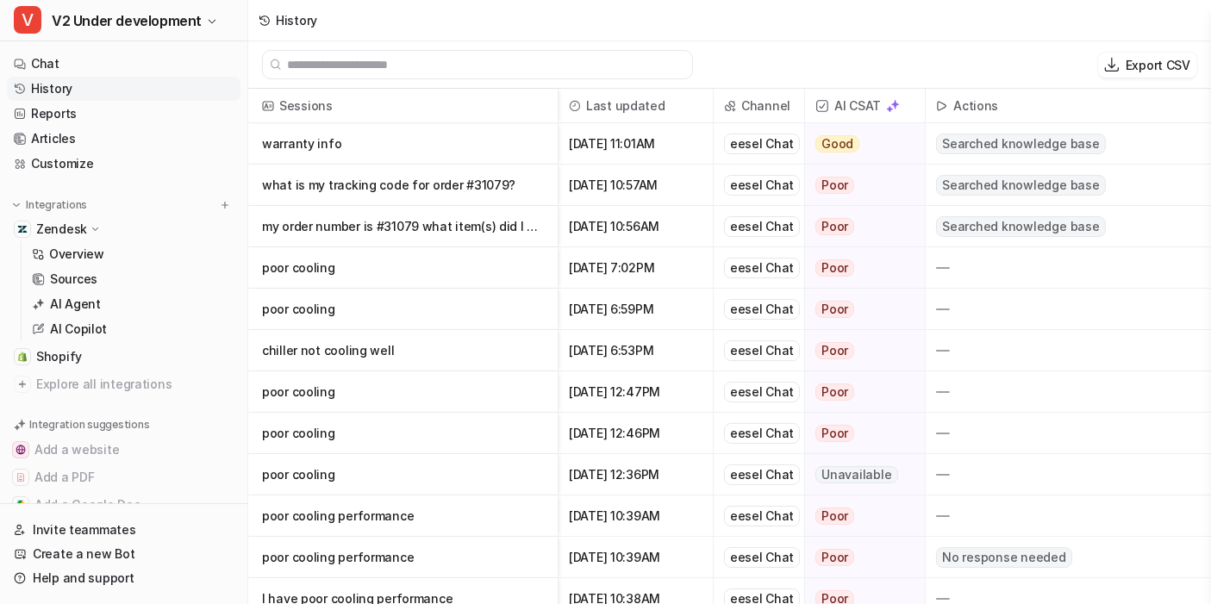
click at [989, 141] on span "Searched knowledge base" at bounding box center [1020, 144] width 169 height 21
click at [310, 140] on p "warranty info" at bounding box center [403, 143] width 282 height 41
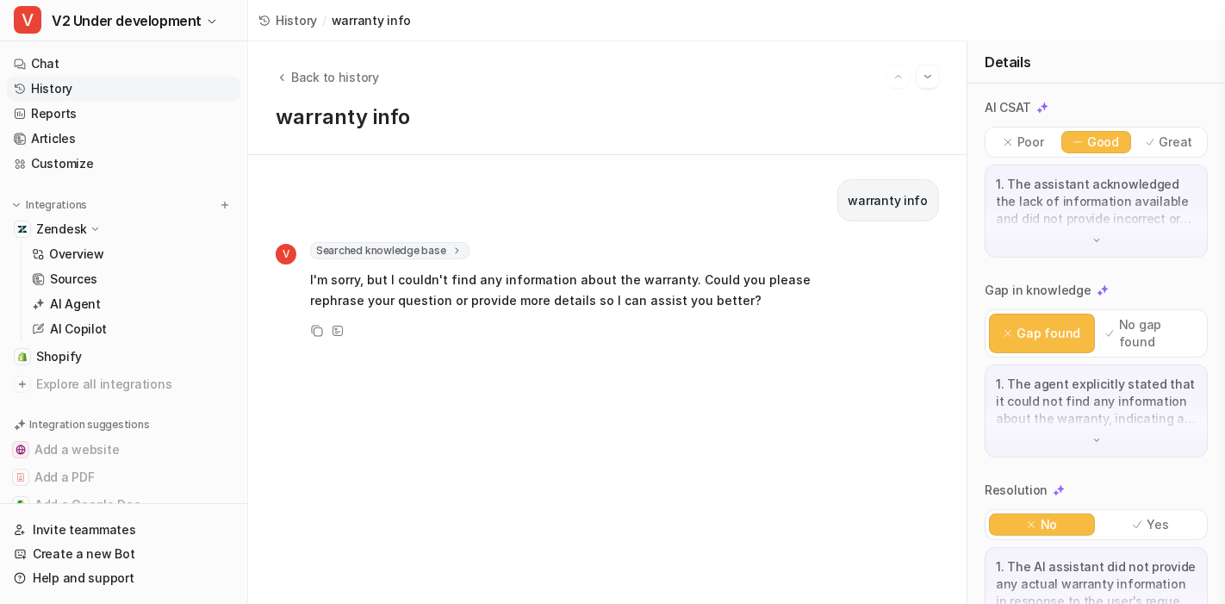
scroll to position [277, 0]
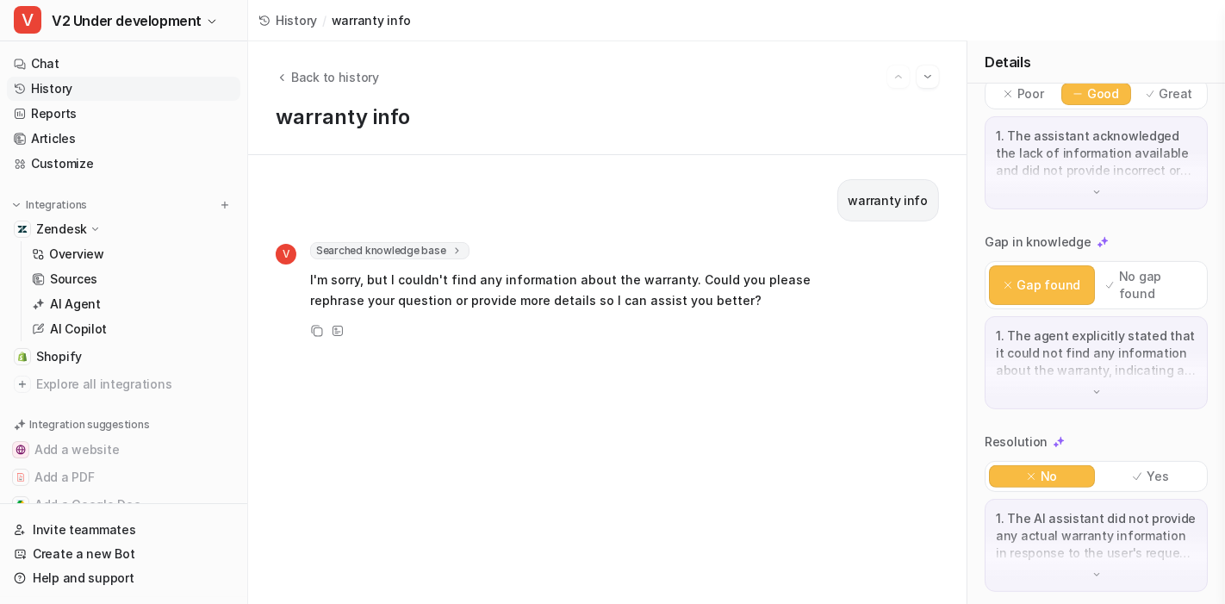
click at [440, 250] on span "Searched knowledge base" at bounding box center [389, 250] width 159 height 17
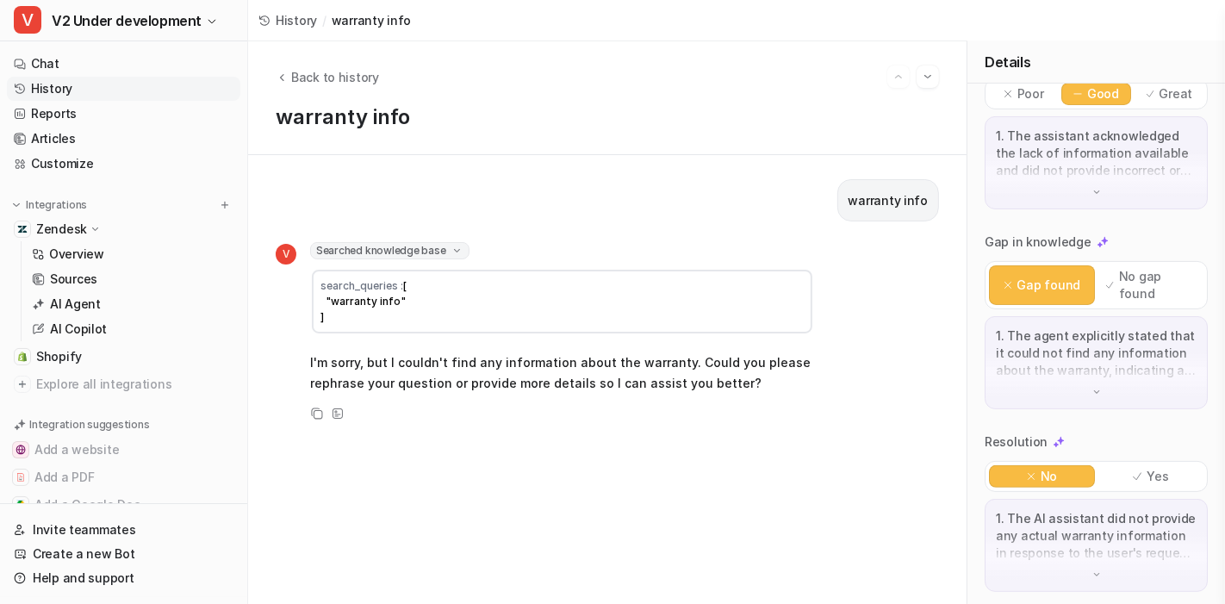
click at [414, 257] on span "Searched knowledge base" at bounding box center [389, 250] width 159 height 17
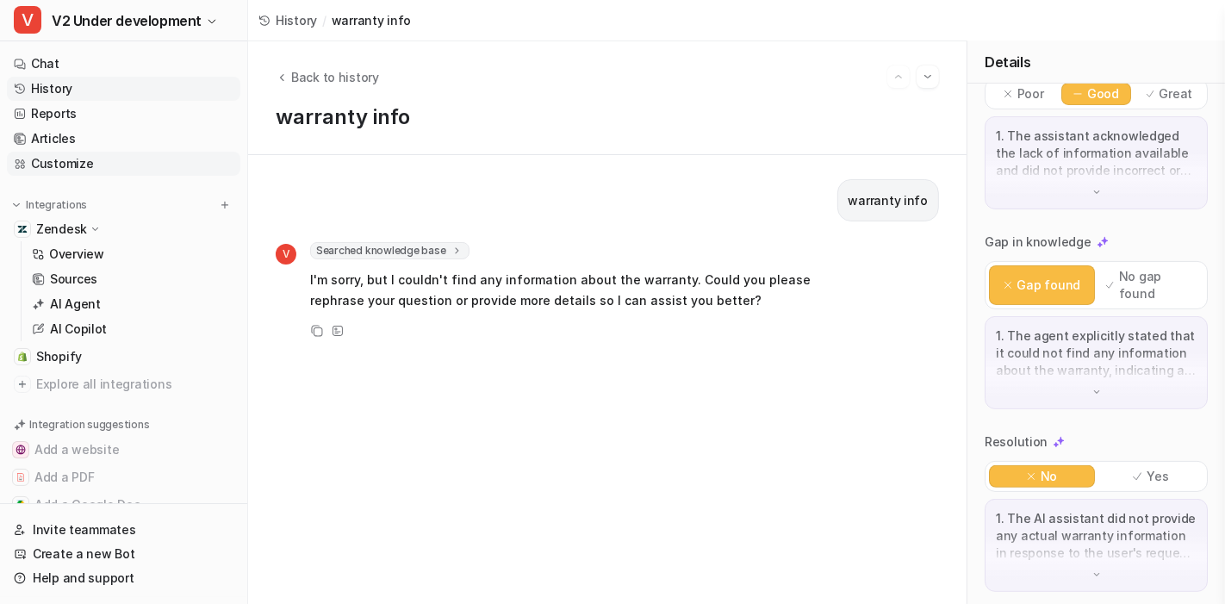
click at [121, 164] on link "Customize" at bounding box center [124, 164] width 234 height 24
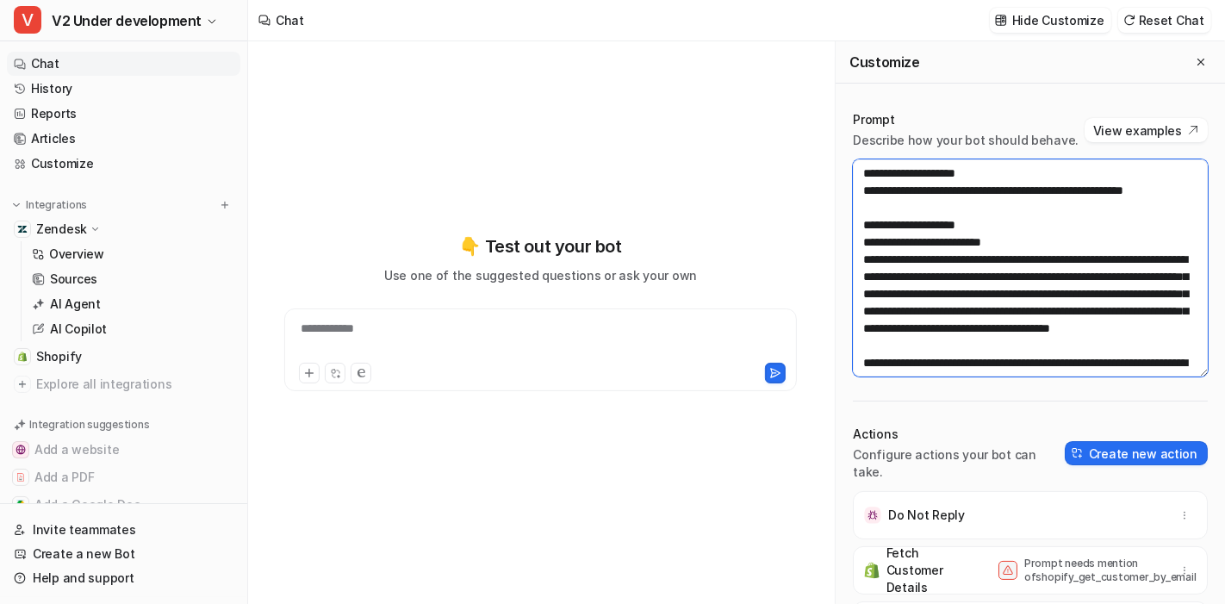
click at [999, 319] on textarea at bounding box center [1030, 267] width 355 height 217
paste textarea "**********"
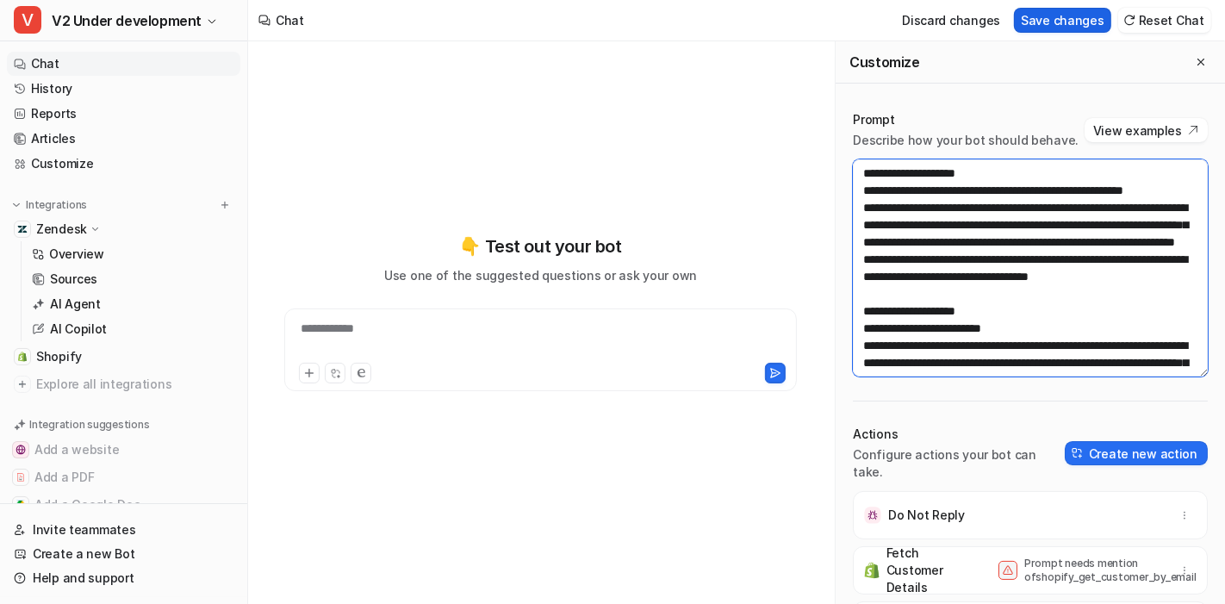
type textarea "**********"
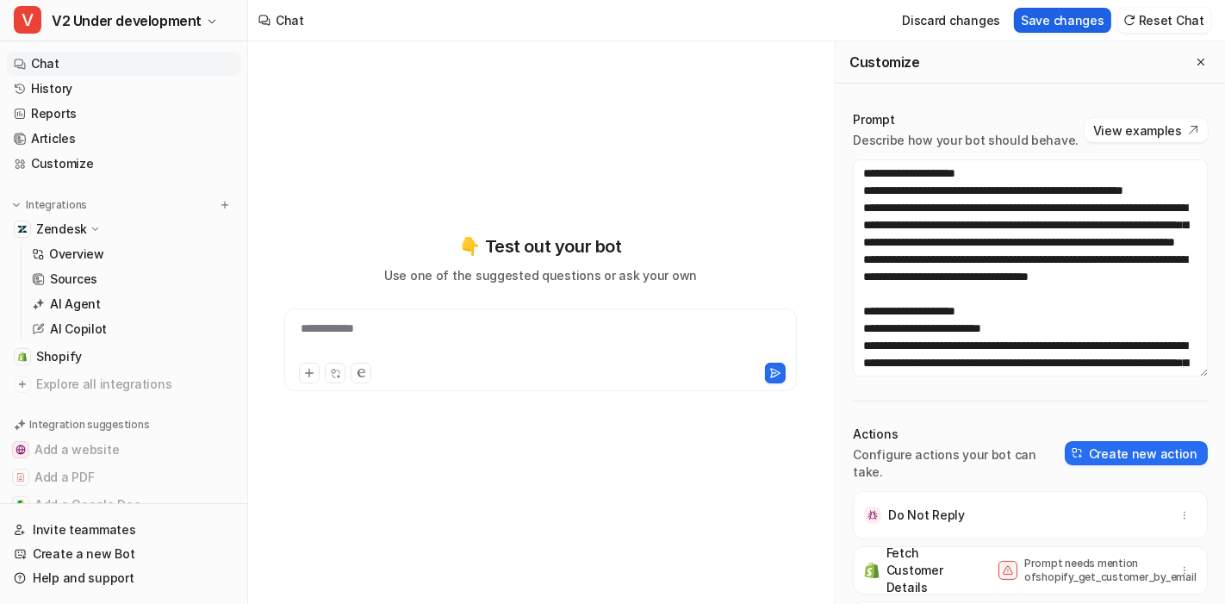
click at [1096, 22] on button "Save changes" at bounding box center [1062, 20] width 97 height 25
click at [1195, 58] on icon "Close flyout" at bounding box center [1201, 62] width 12 height 12
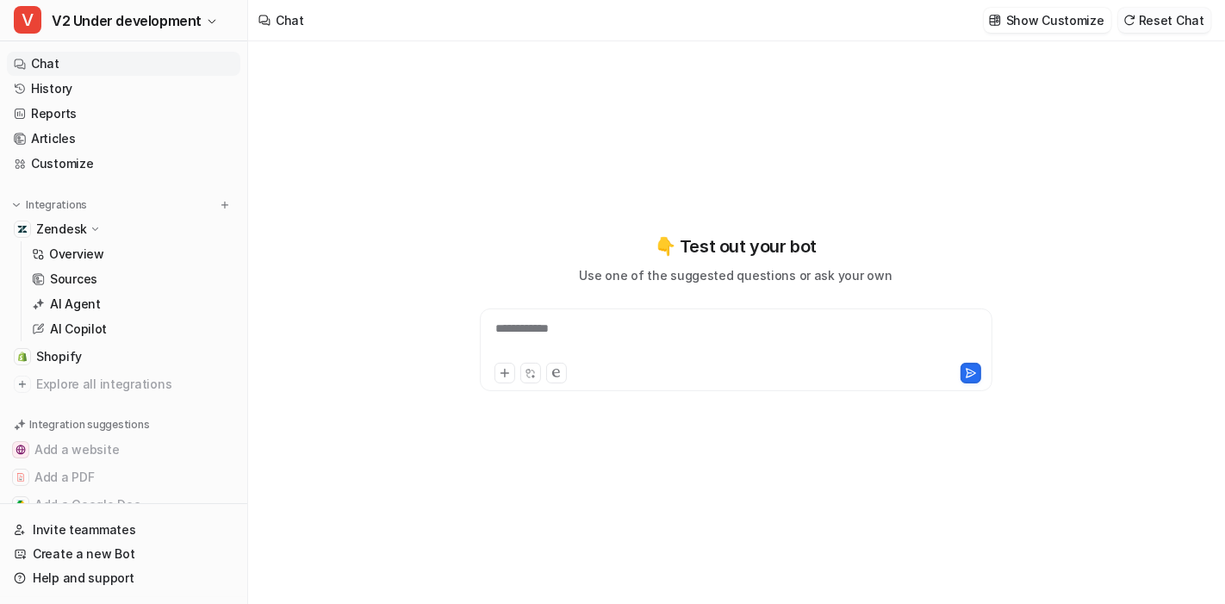
click at [1191, 20] on button "Reset Chat" at bounding box center [1165, 20] width 93 height 25
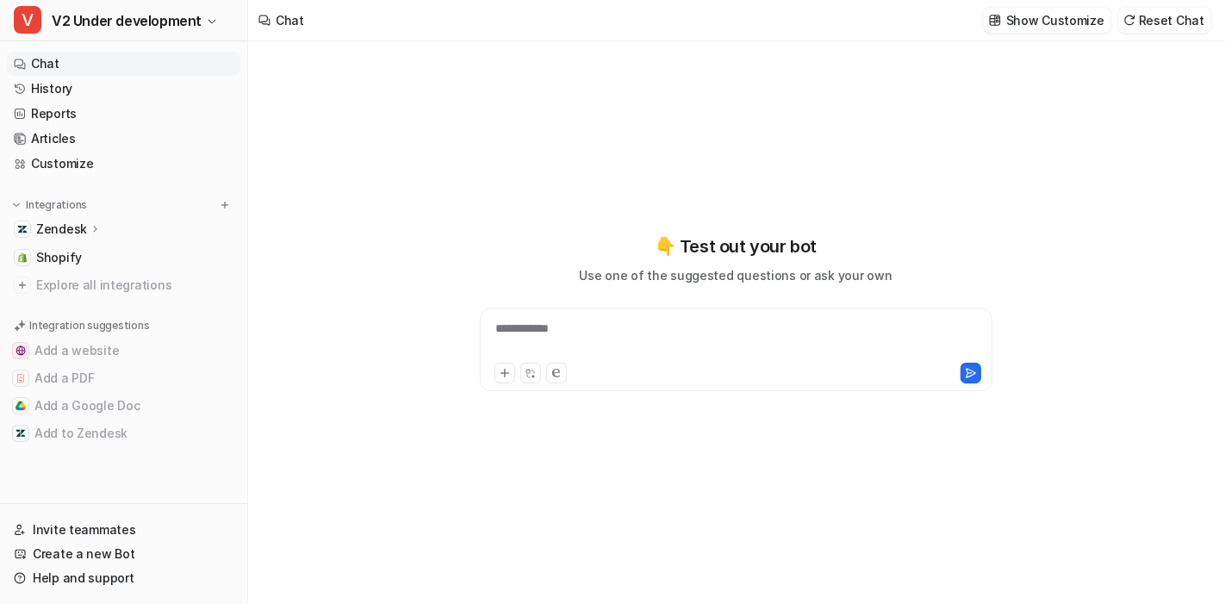
click at [595, 327] on div "**********" at bounding box center [736, 340] width 505 height 40
